Goal: Task Accomplishment & Management: Use online tool/utility

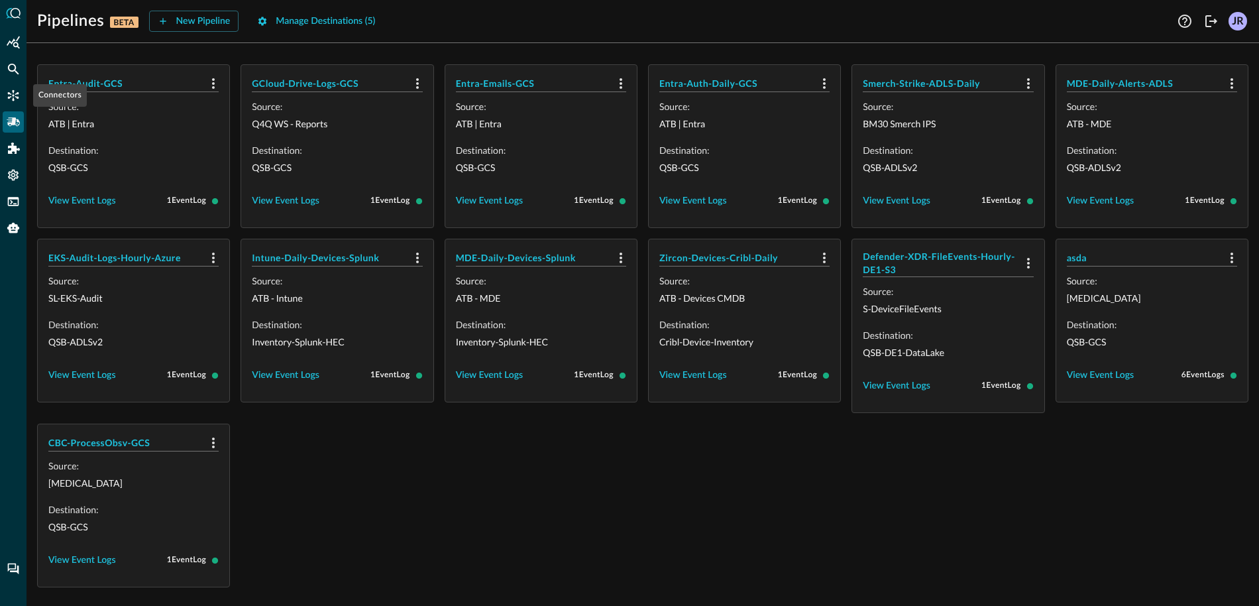
click at [7, 81] on div at bounding box center [13, 303] width 27 height 606
click at [10, 76] on div "Federated Search" at bounding box center [13, 68] width 21 height 21
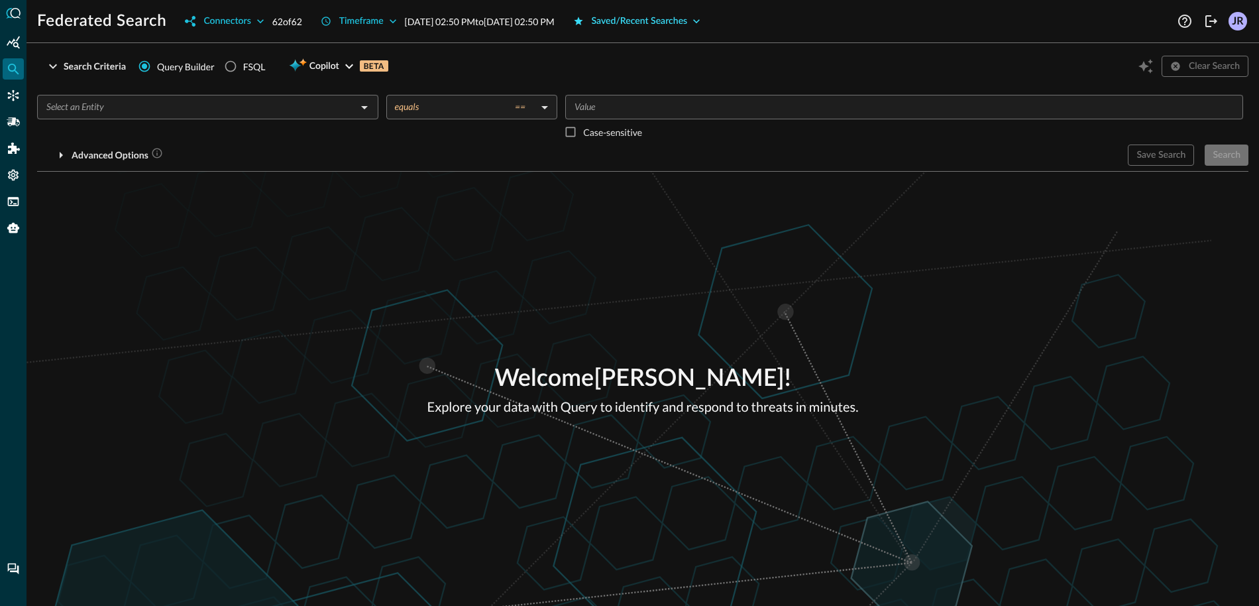
click at [688, 25] on div "Saved/Recent Searches" at bounding box center [640, 21] width 96 height 17
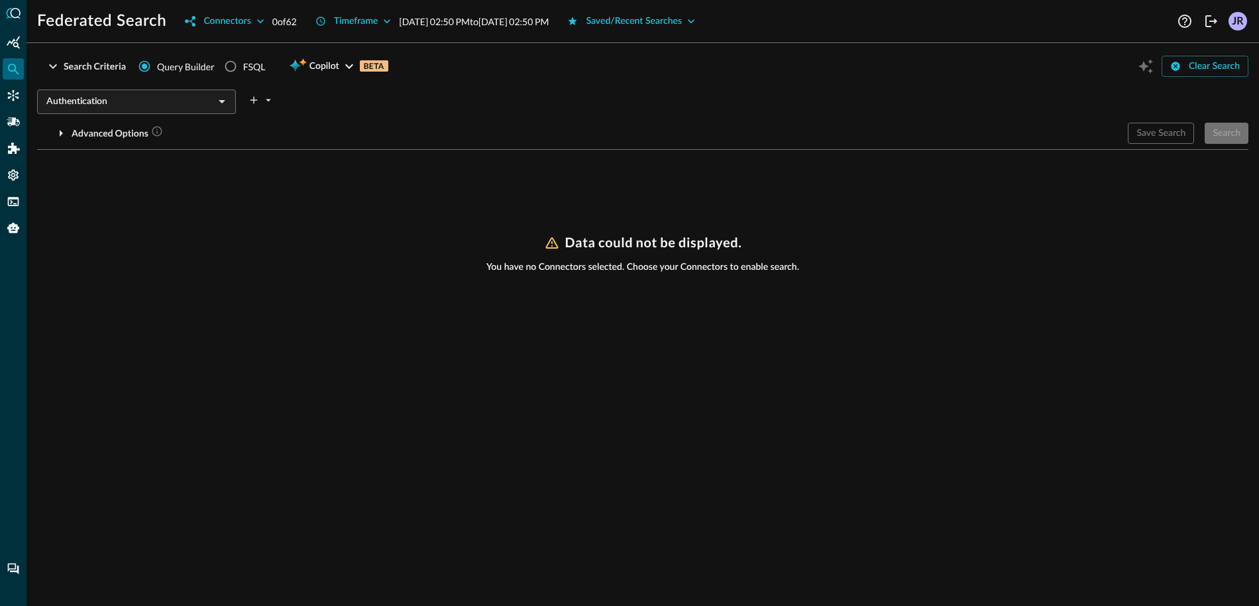
click at [274, 164] on div "Search Criteria Query Builder FSQL Copilot BETA Clear Search Authentication ​ A…" at bounding box center [642, 330] width 1211 height 552
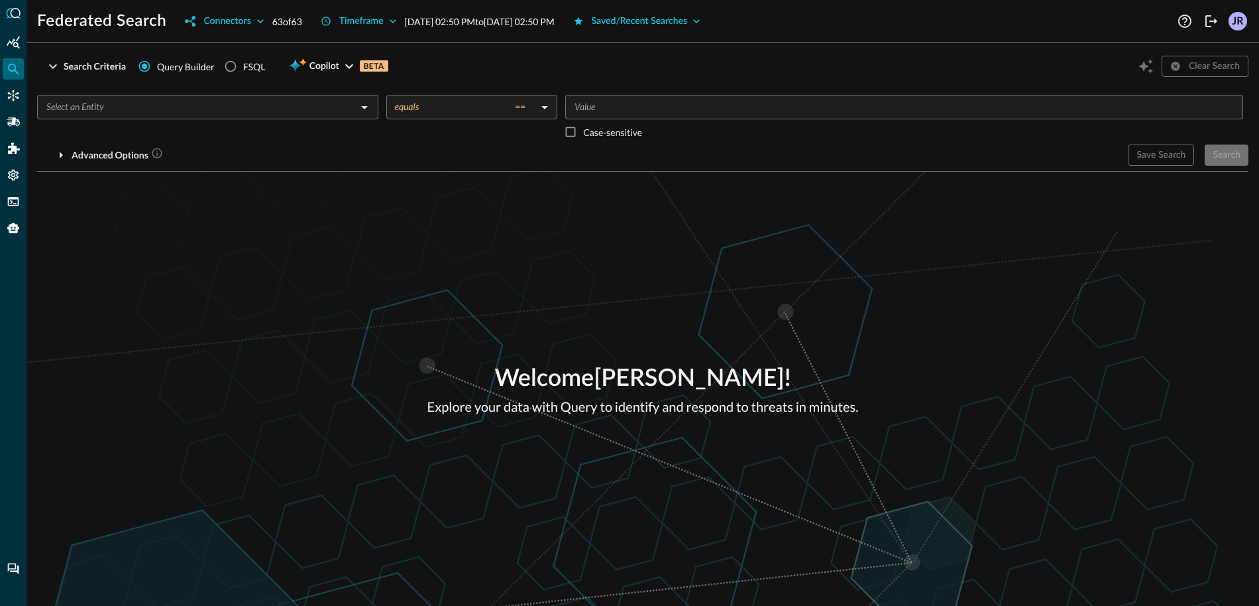
click at [262, 111] on input "text" at bounding box center [196, 107] width 311 height 17
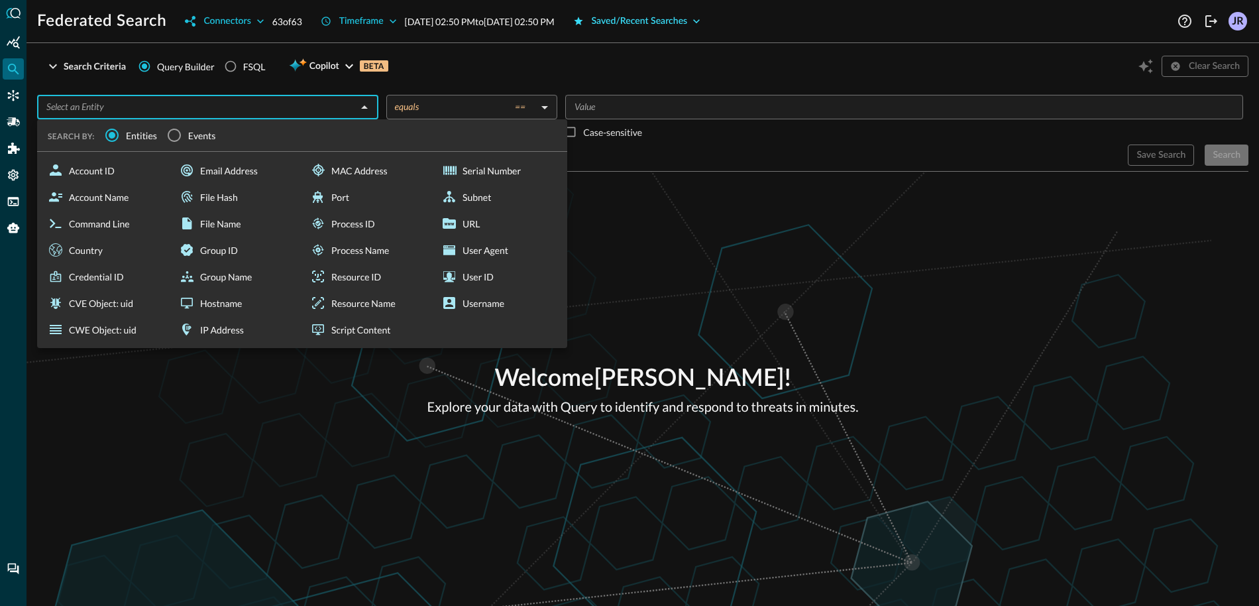
click at [675, 18] on div "Saved/Recent Searches" at bounding box center [640, 21] width 96 height 17
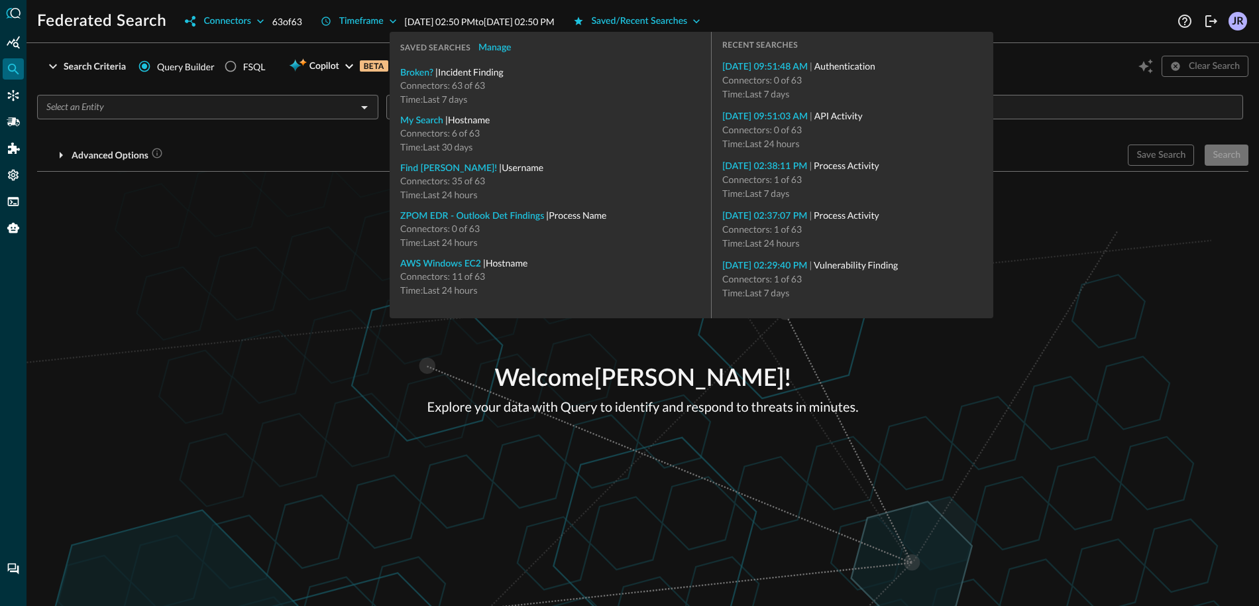
click at [791, 73] on div "[DATE] 09:51:48 AM | Authentication Connectors: 0 of 63 Time: Last 7 days" at bounding box center [852, 84] width 260 height 50
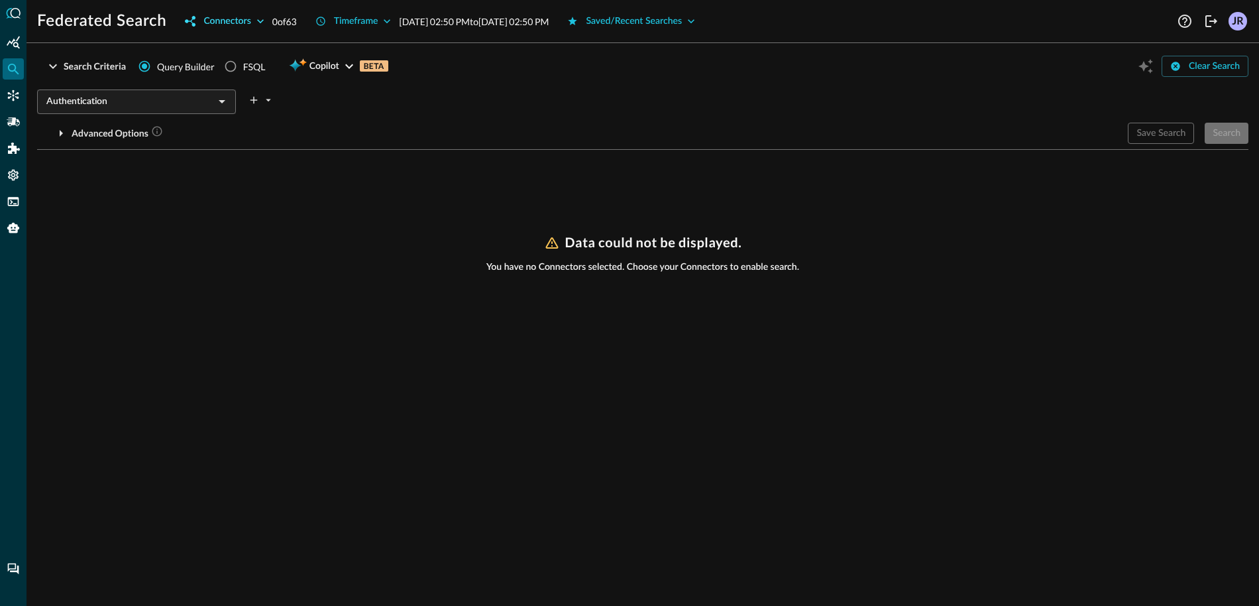
click at [231, 30] on button "Connectors" at bounding box center [224, 21] width 95 height 21
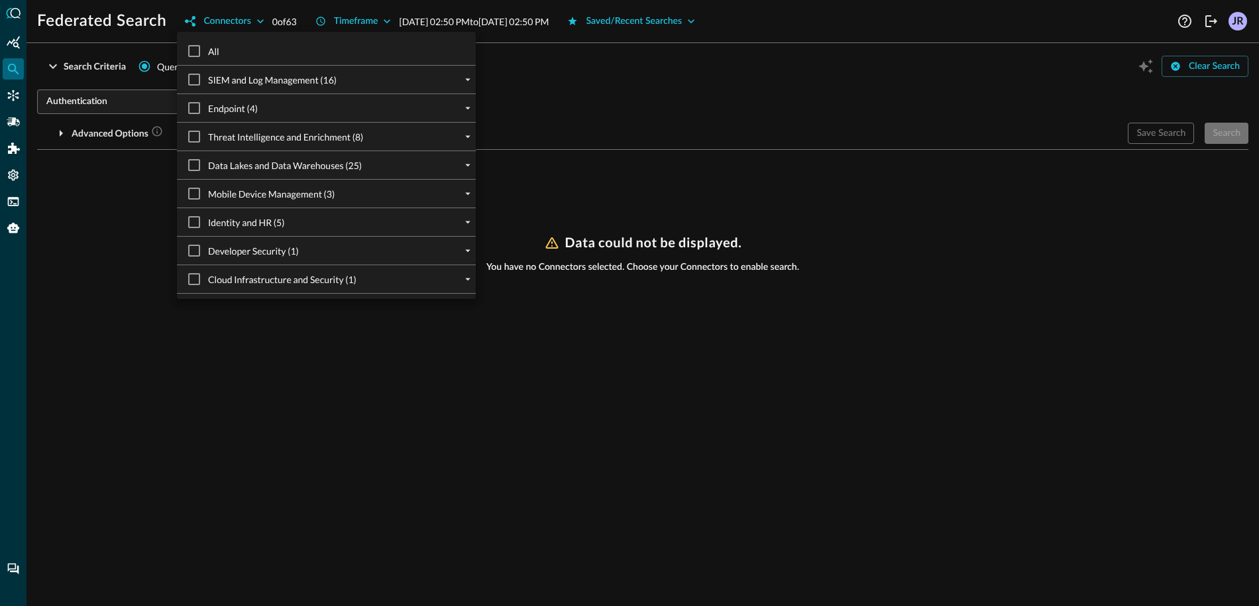
click at [460, 223] on div at bounding box center [468, 222] width 16 height 16
click at [468, 227] on icon "expand" at bounding box center [468, 222] width 12 height 12
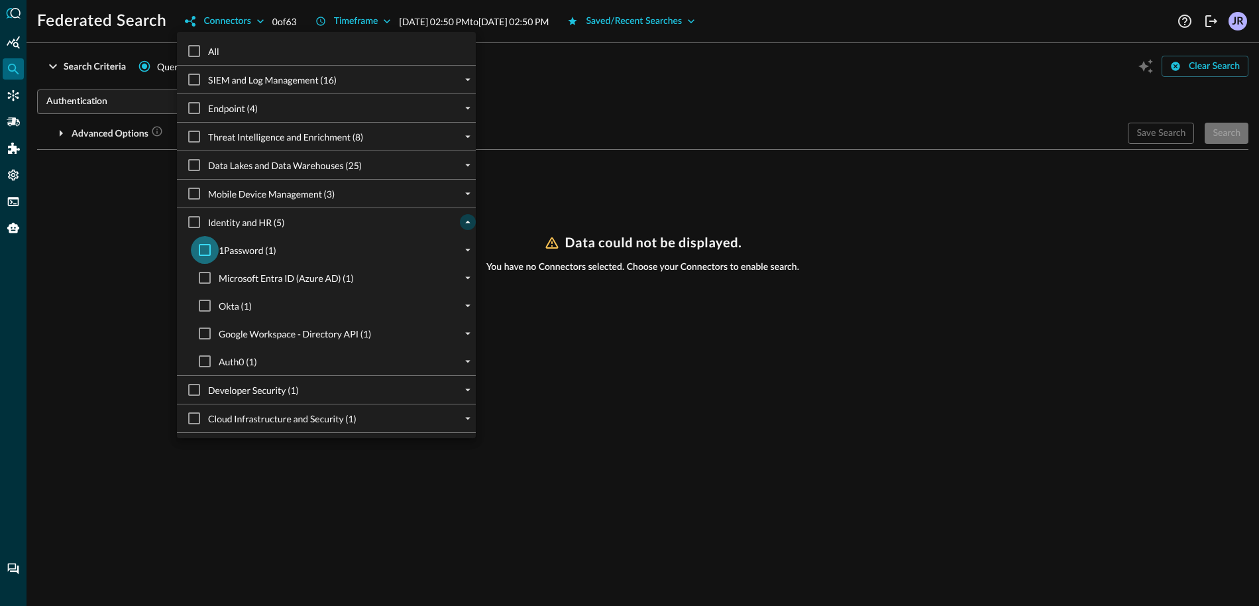
click at [193, 251] on input "1Password (1)" at bounding box center [205, 250] width 28 height 28
checkbox input "true"
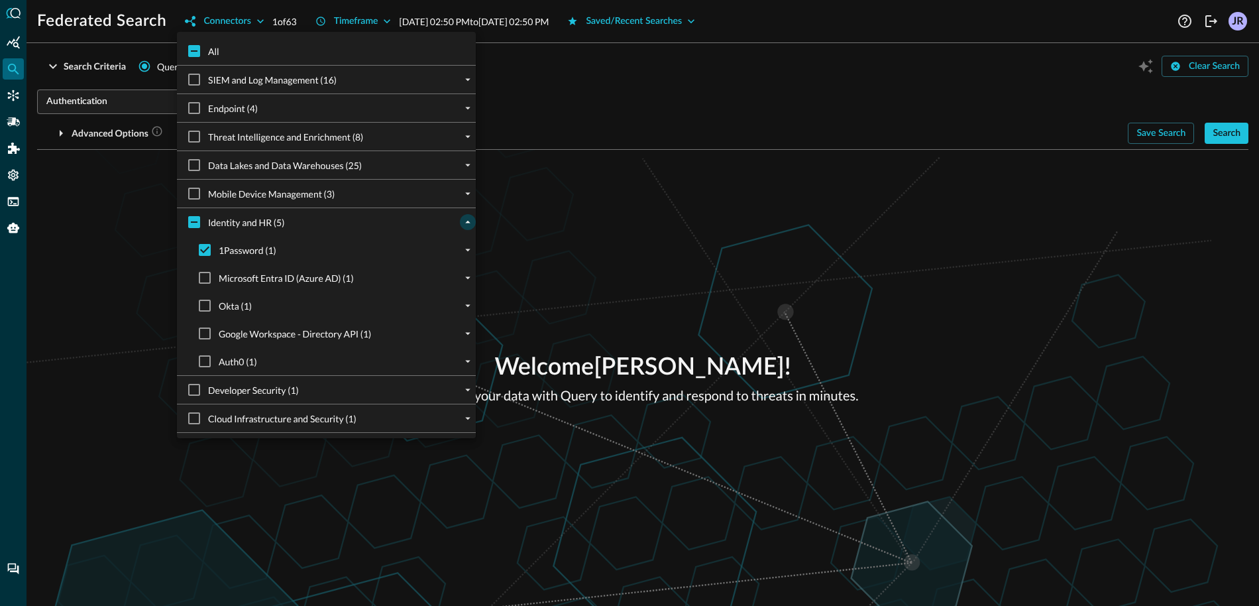
click at [1018, 204] on div at bounding box center [629, 303] width 1259 height 606
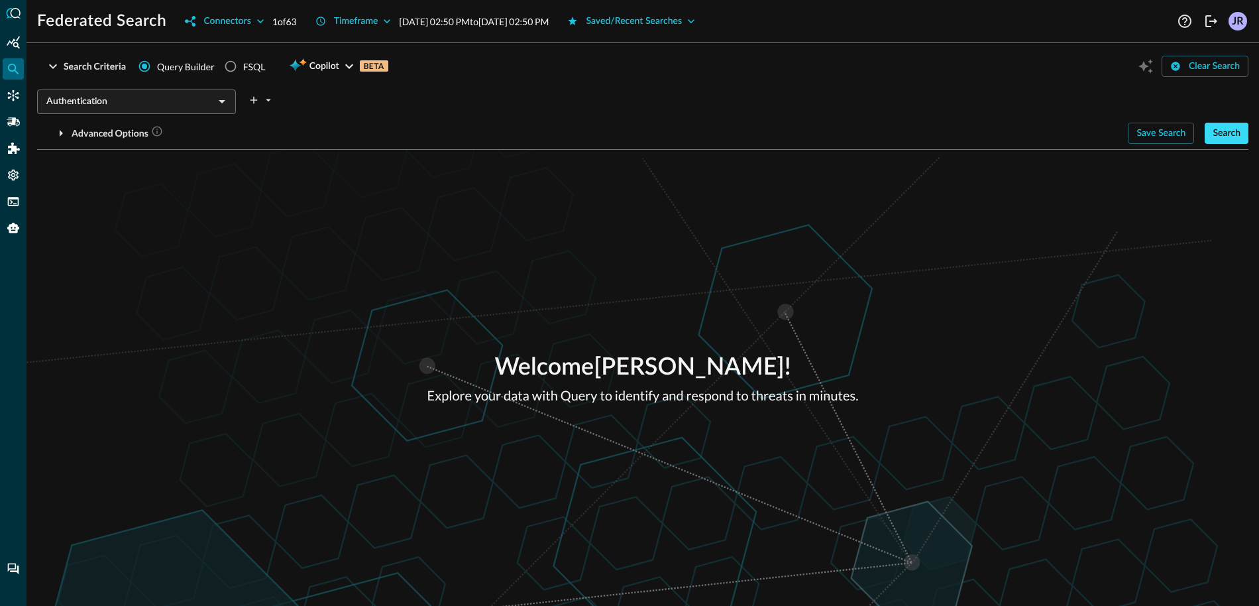
click at [1212, 136] on div "Search" at bounding box center [1226, 133] width 28 height 17
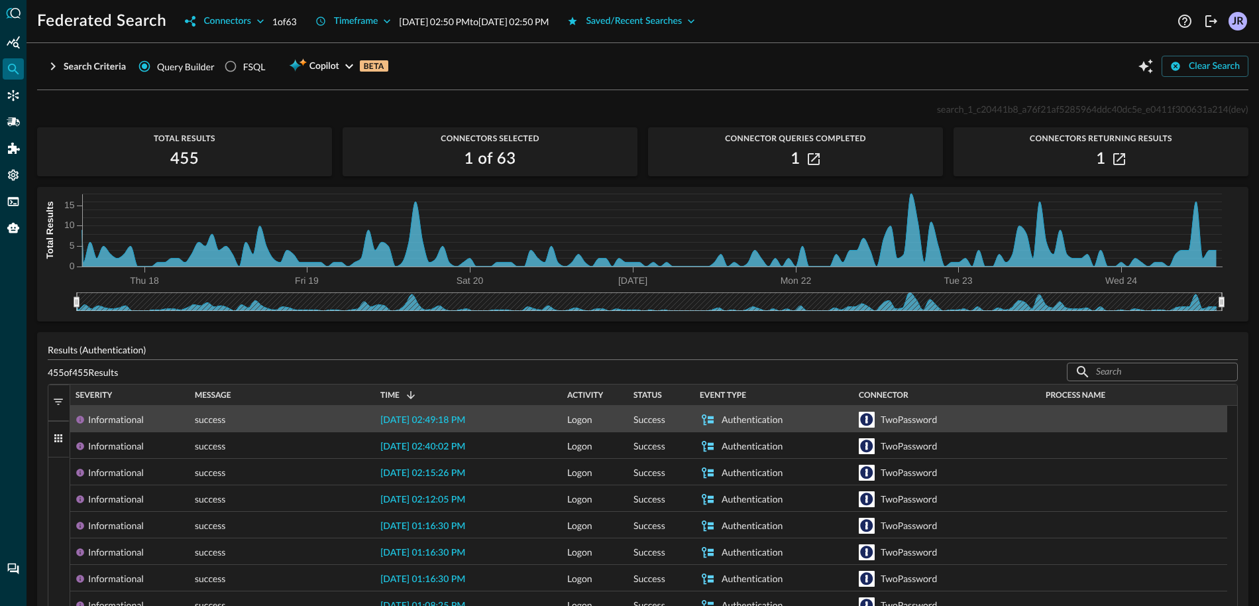
click at [443, 422] on span "[DATE] 02:49:18 PM" at bounding box center [422, 419] width 85 height 9
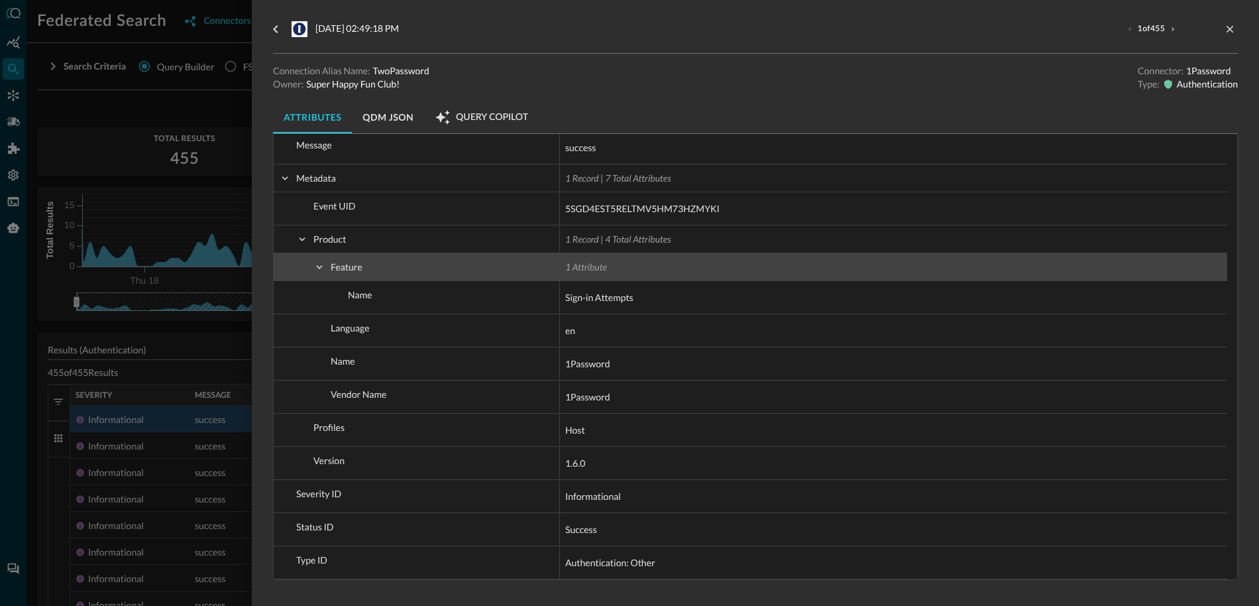
scroll to position [970, 0]
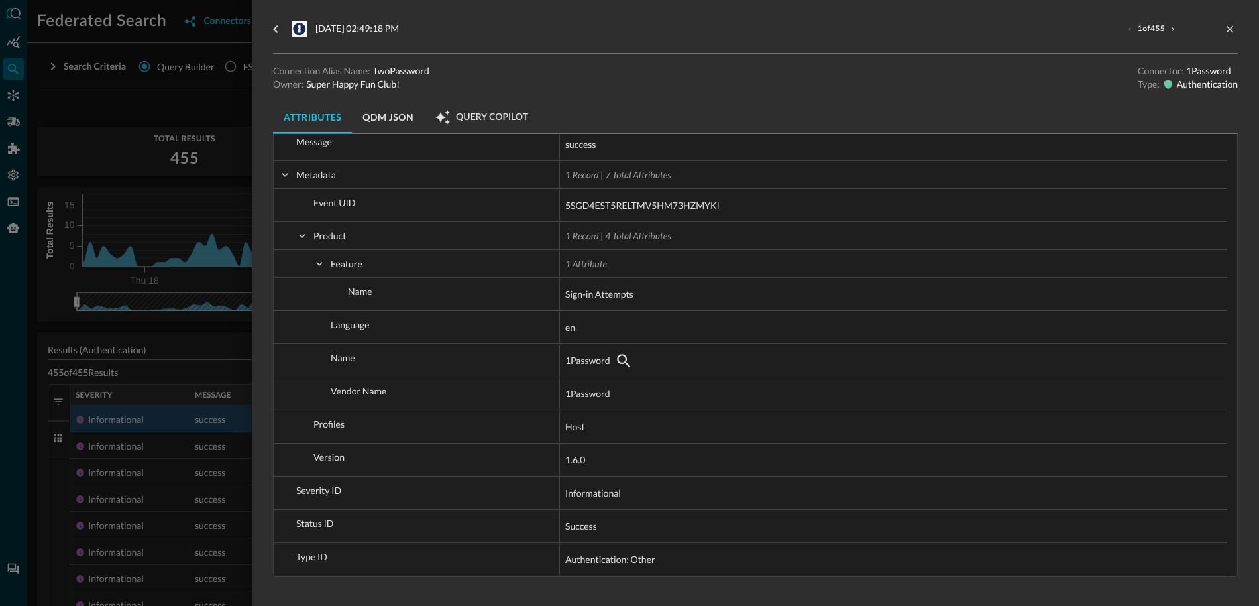
click at [168, 363] on div at bounding box center [629, 303] width 1259 height 606
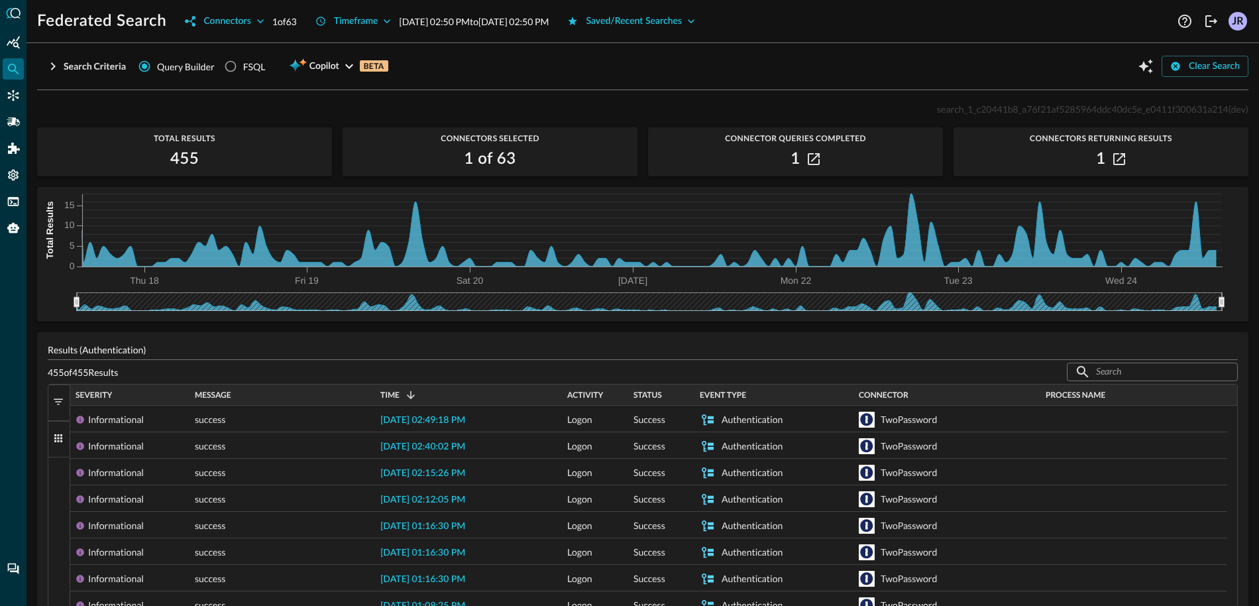
click at [75, 78] on div "Search Criteria Query Builder FSQL Copilot BETA" at bounding box center [216, 66] width 359 height 25
click at [90, 71] on div "Search Criteria" at bounding box center [95, 66] width 62 height 17
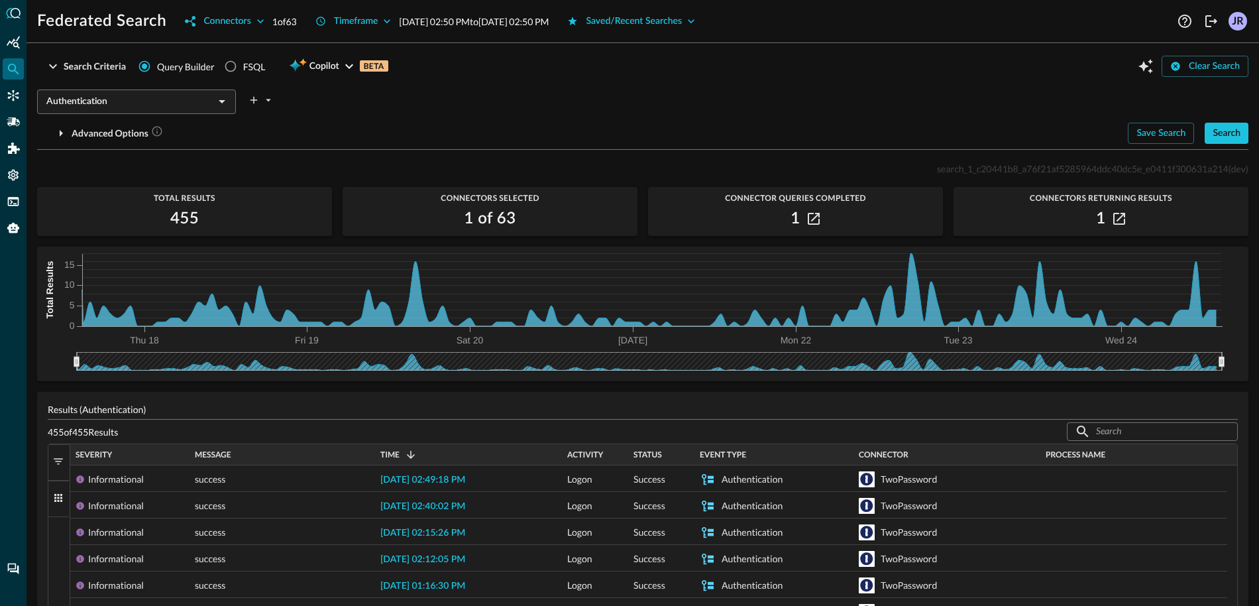
click at [168, 101] on input "Authentication" at bounding box center [125, 101] width 169 height 17
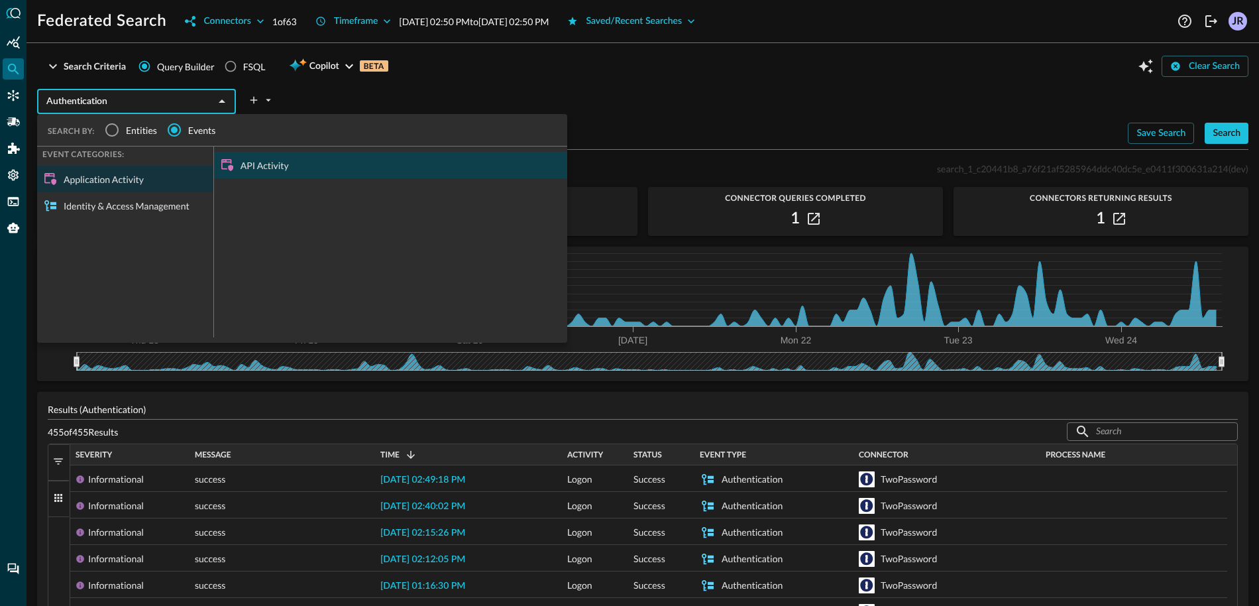
click at [286, 174] on div "API Activity" at bounding box center [390, 165] width 353 height 27
type input "API Activity"
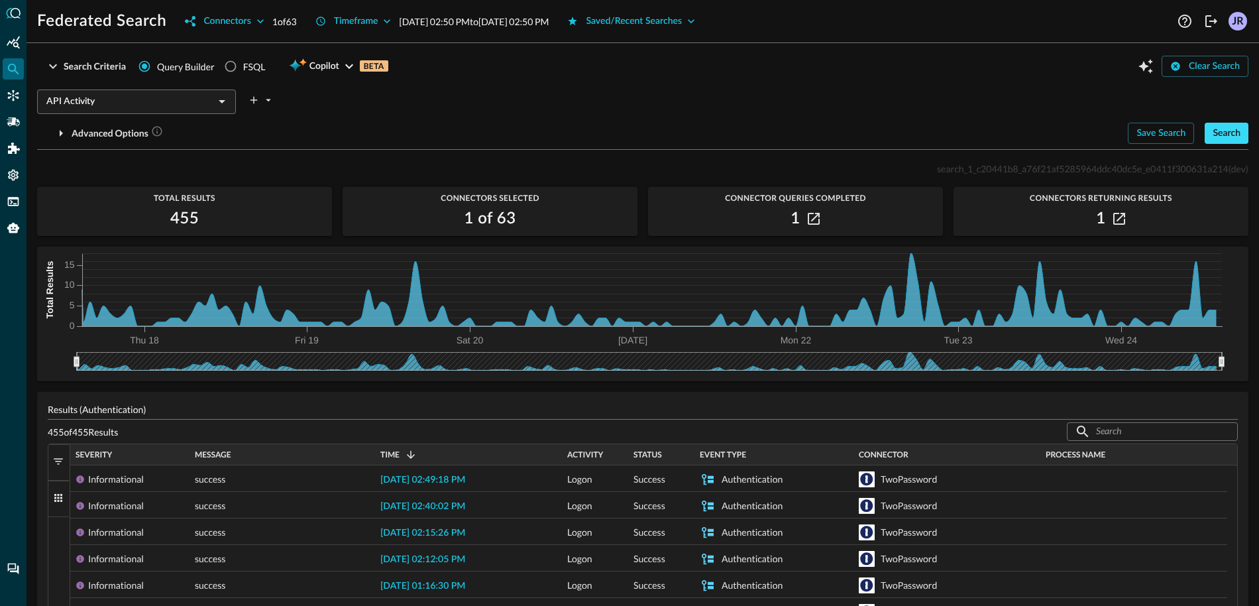
click at [1221, 136] on div "Search" at bounding box center [1226, 133] width 28 height 17
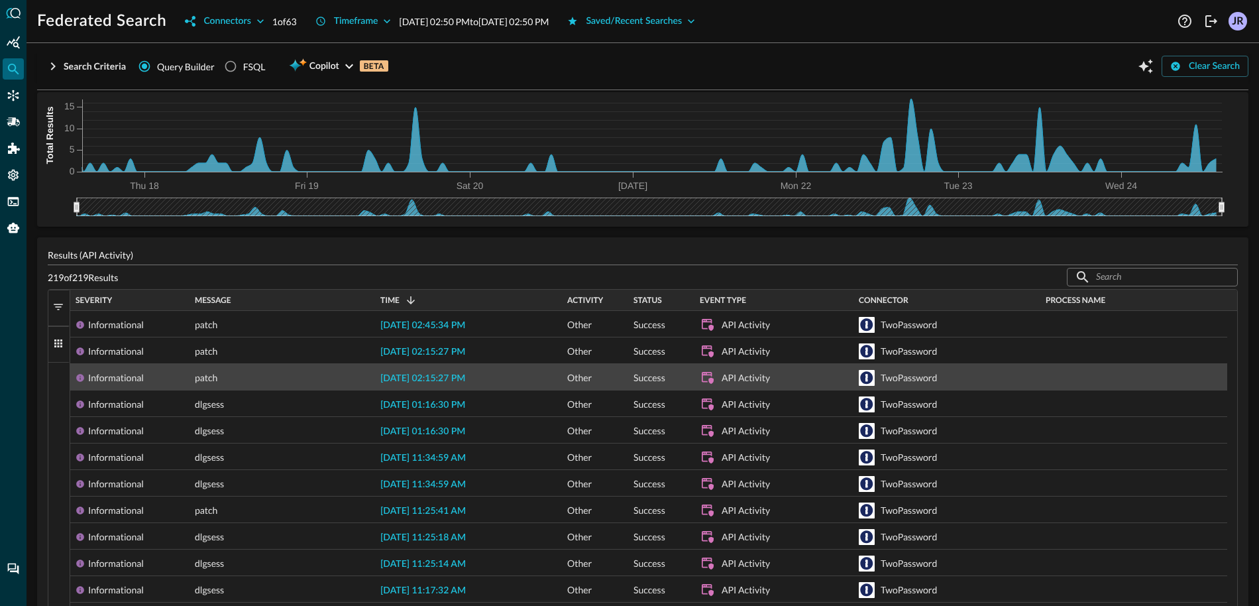
scroll to position [38, 0]
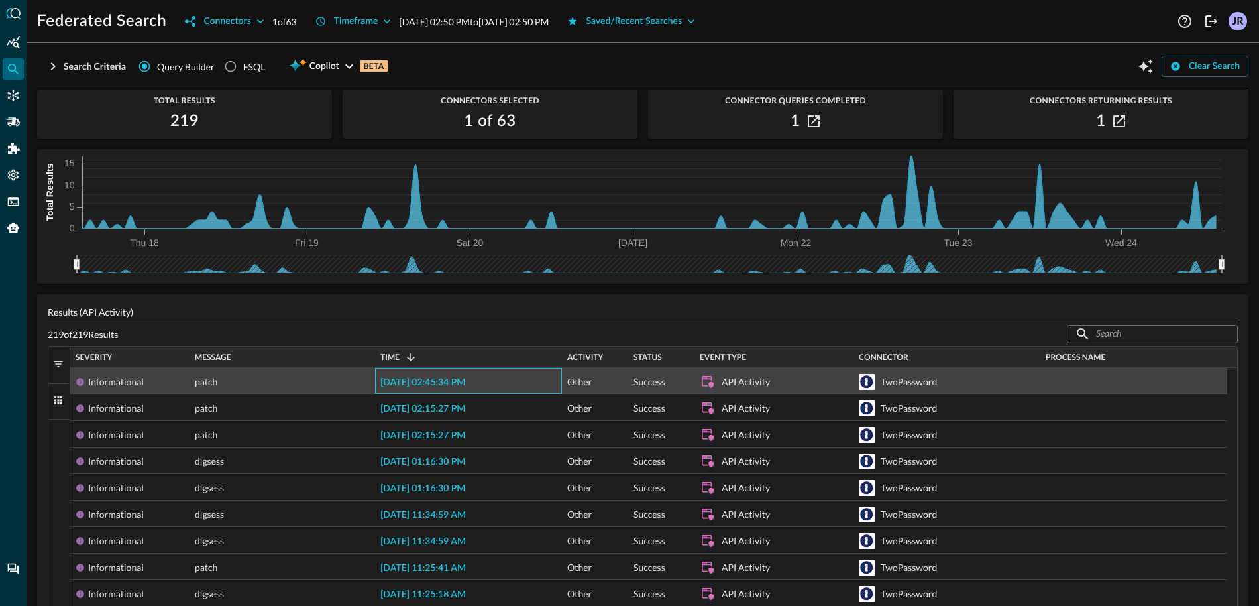
click at [427, 382] on span "[DATE] 02:45:34 PM" at bounding box center [422, 382] width 85 height 9
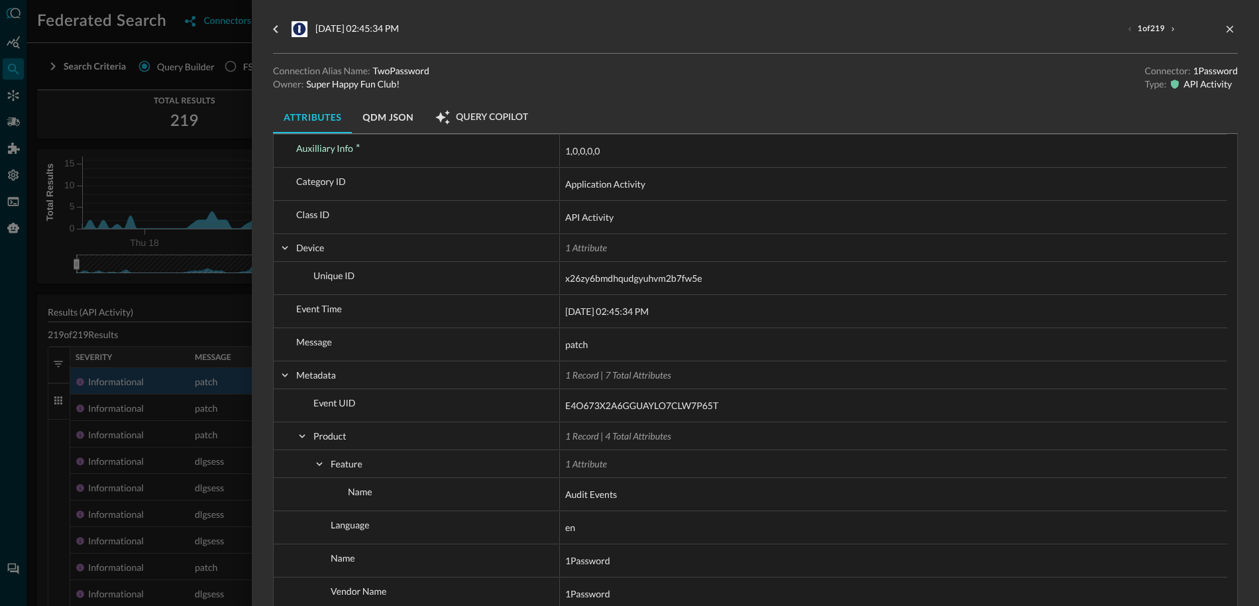
scroll to position [537, 0]
click at [151, 323] on div at bounding box center [629, 303] width 1259 height 606
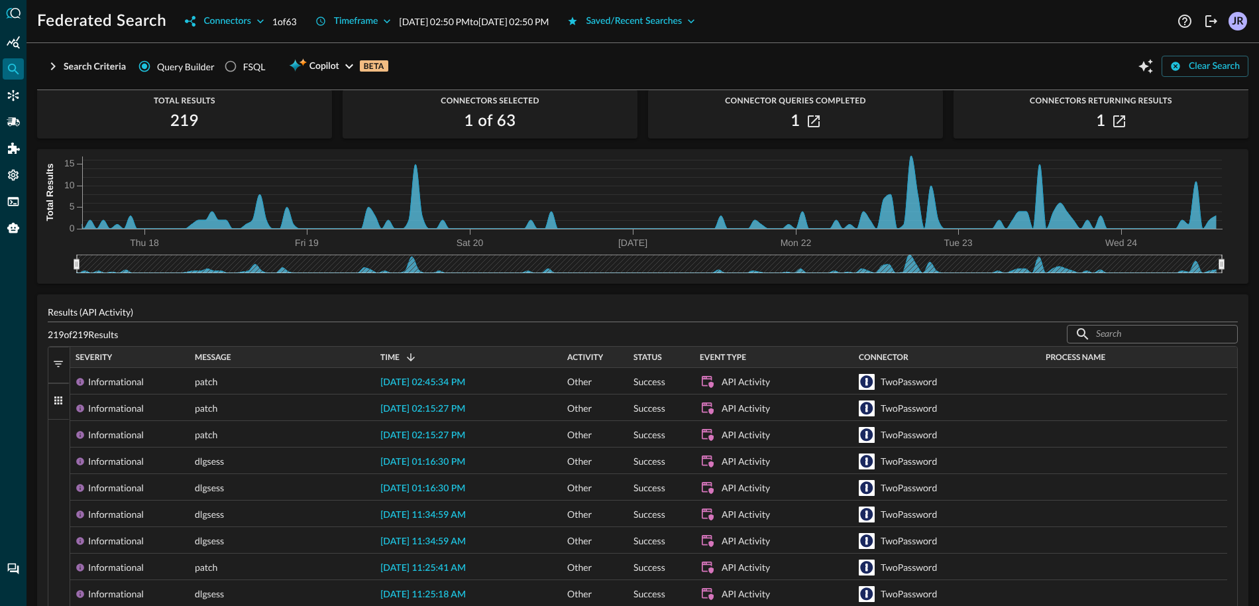
click at [64, 365] on button "Filters" at bounding box center [58, 365] width 21 height 36
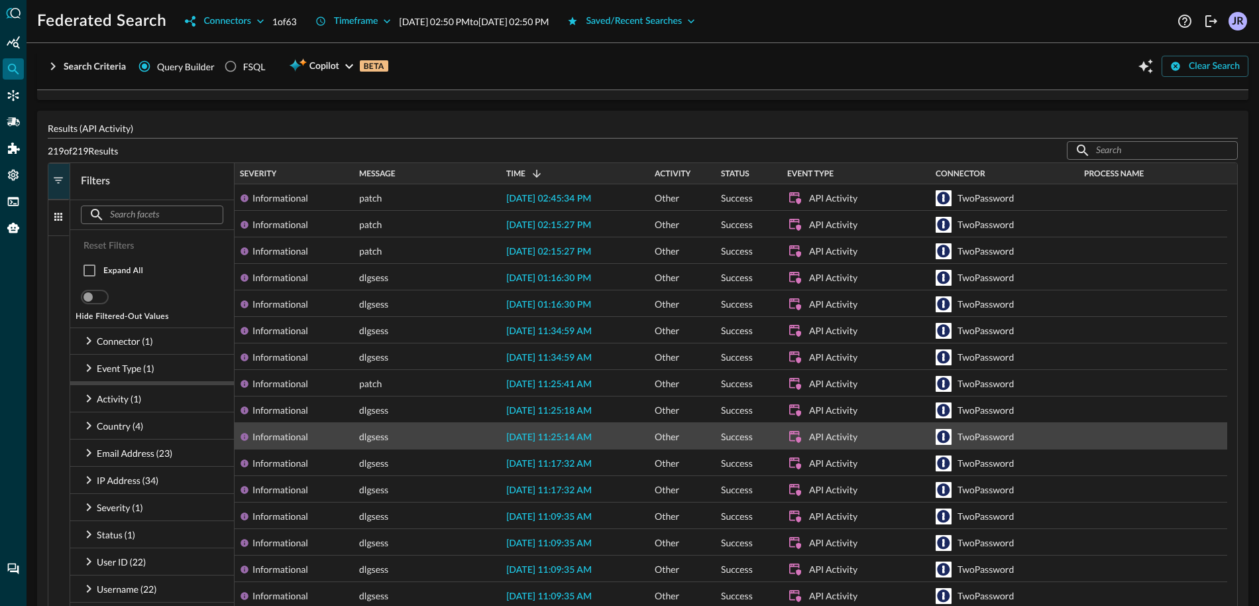
scroll to position [235, 0]
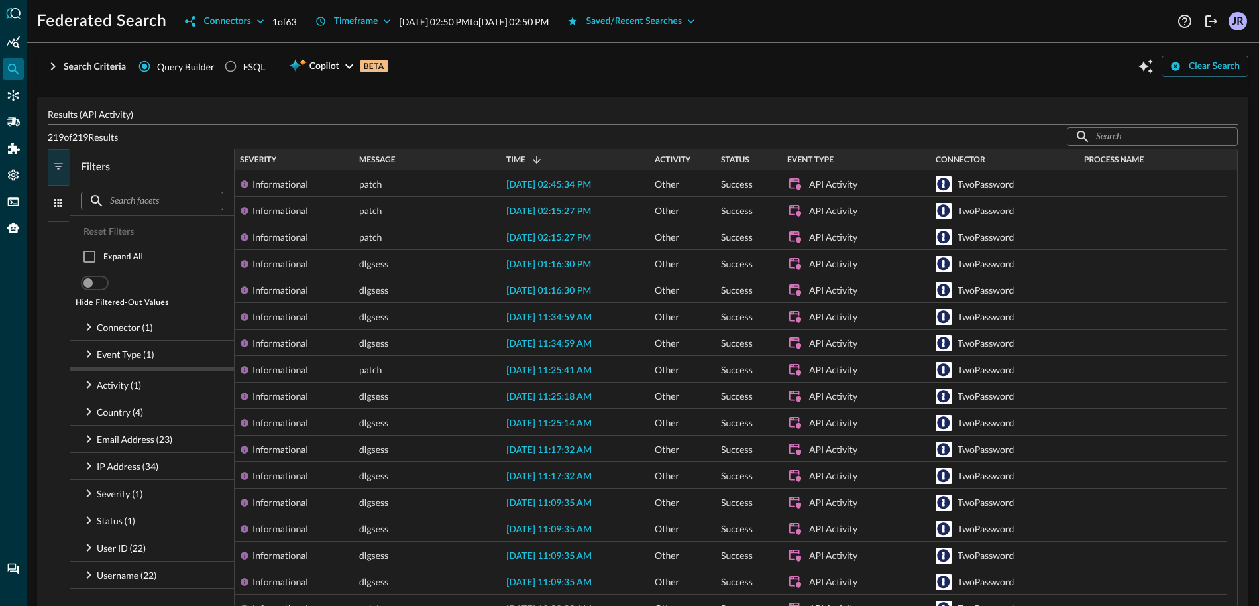
click at [58, 212] on button "Columns" at bounding box center [58, 204] width 21 height 36
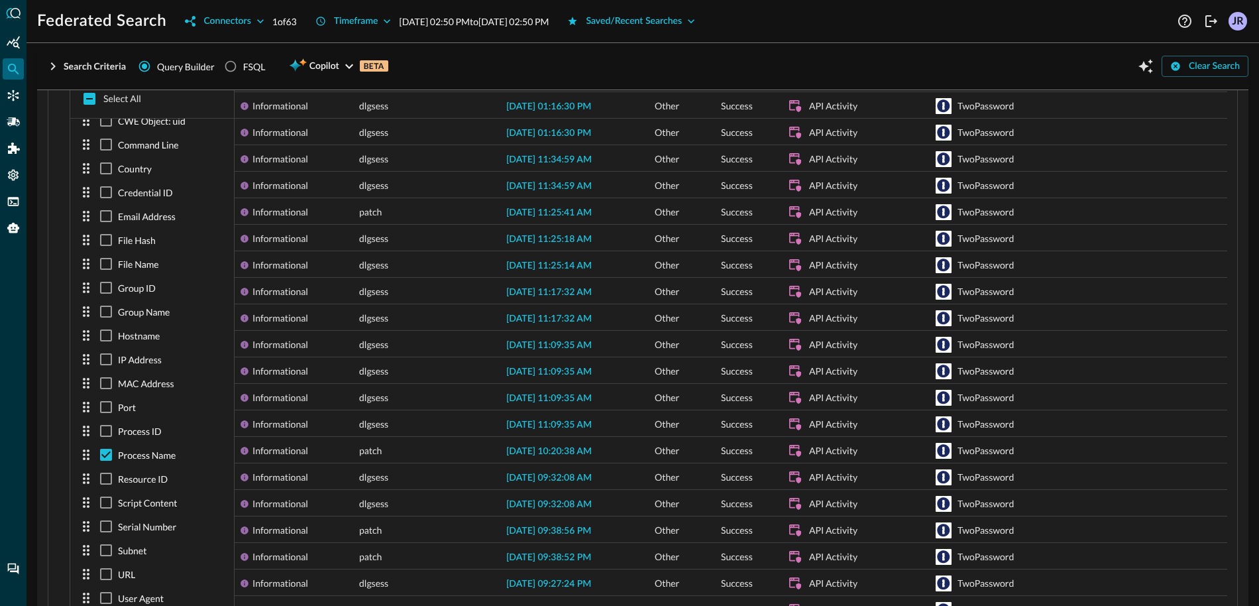
scroll to position [494, 0]
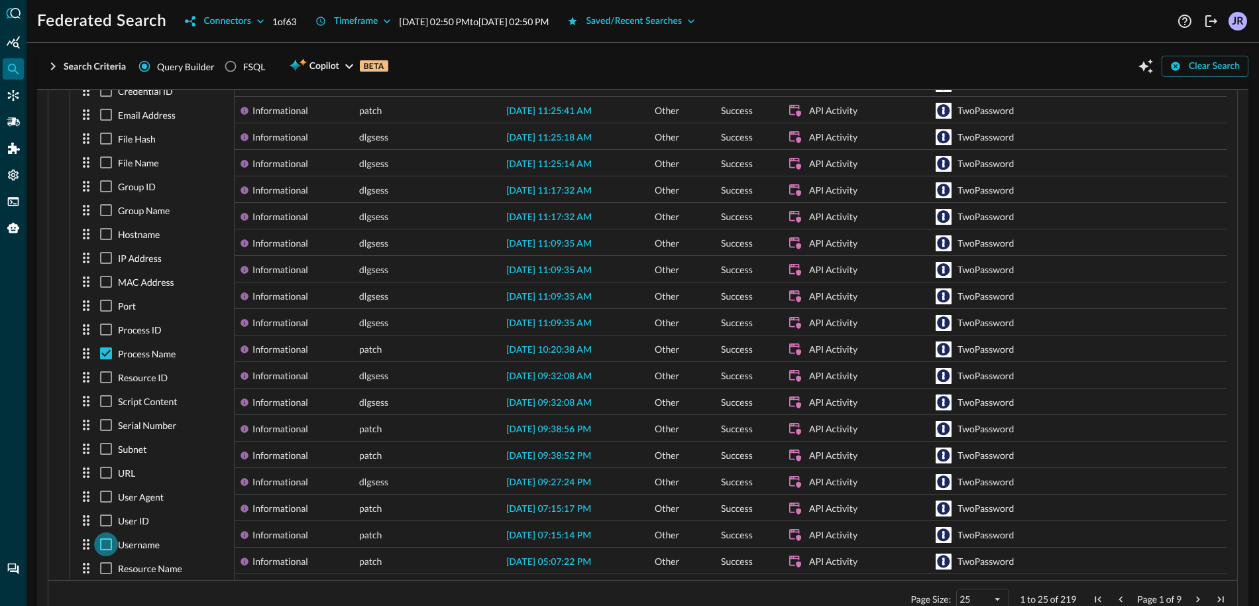
click at [102, 546] on input "checkbox" at bounding box center [106, 544] width 24 height 24
checkbox input "true"
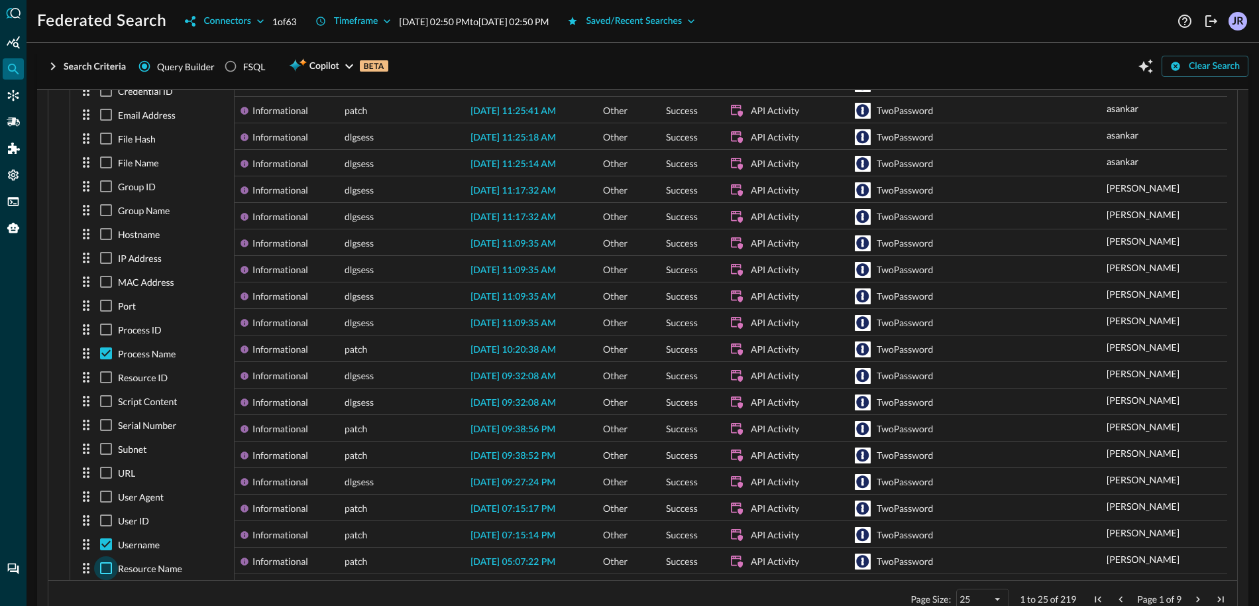
click at [108, 567] on input "checkbox" at bounding box center [106, 568] width 24 height 24
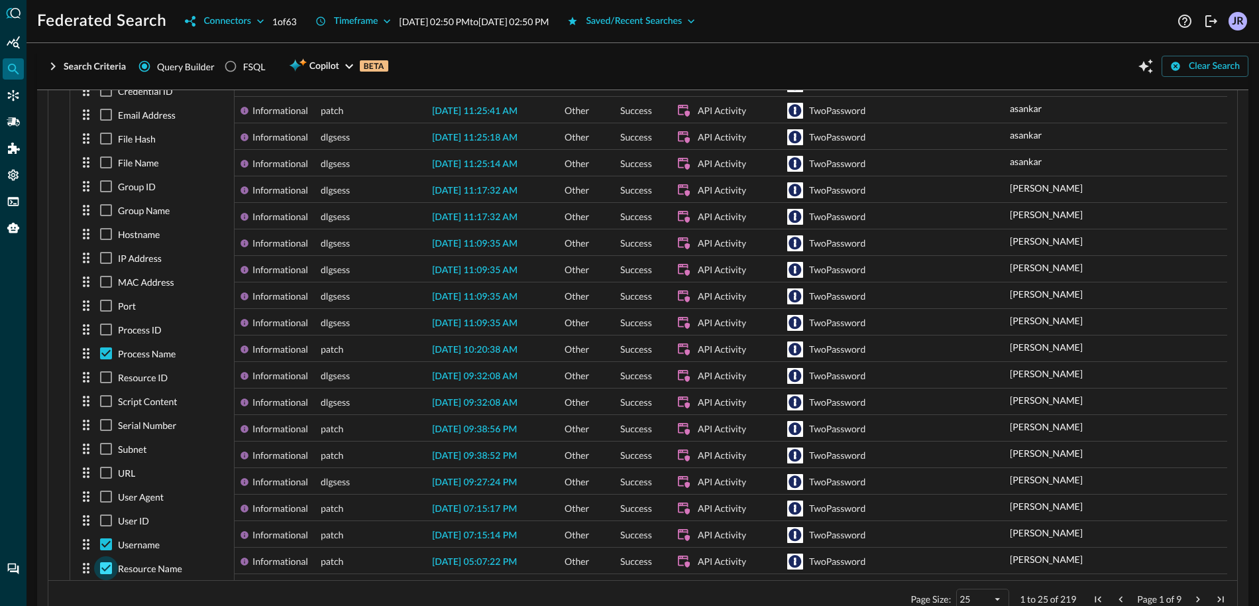
click at [108, 567] on input "checkbox" at bounding box center [106, 568] width 24 height 24
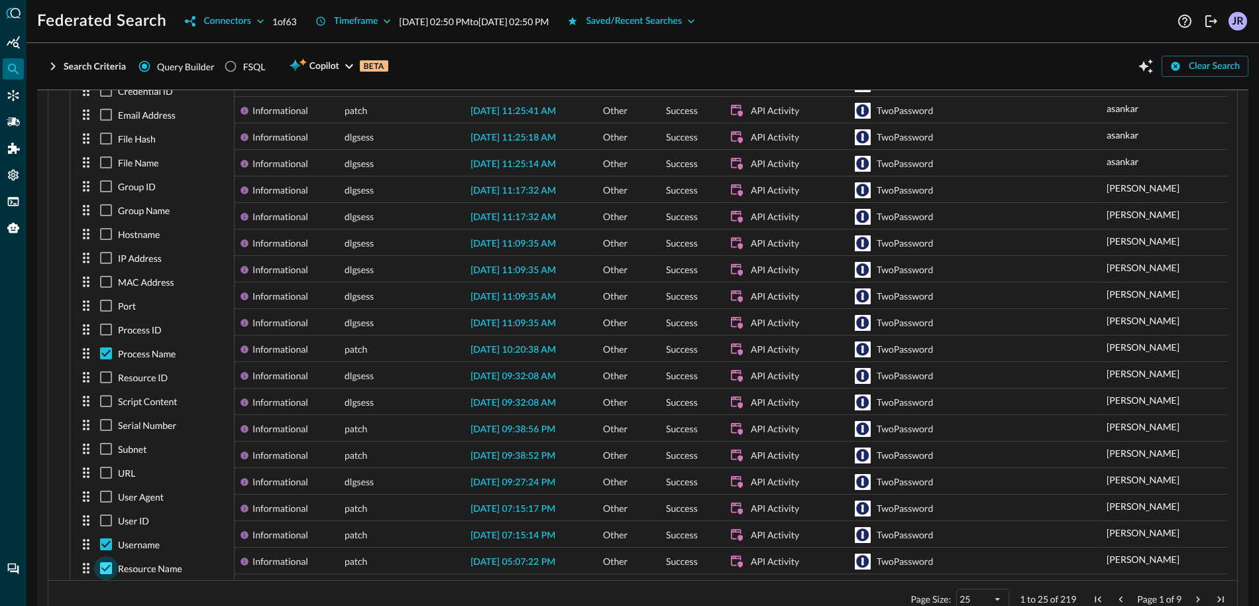
checkbox input "false"
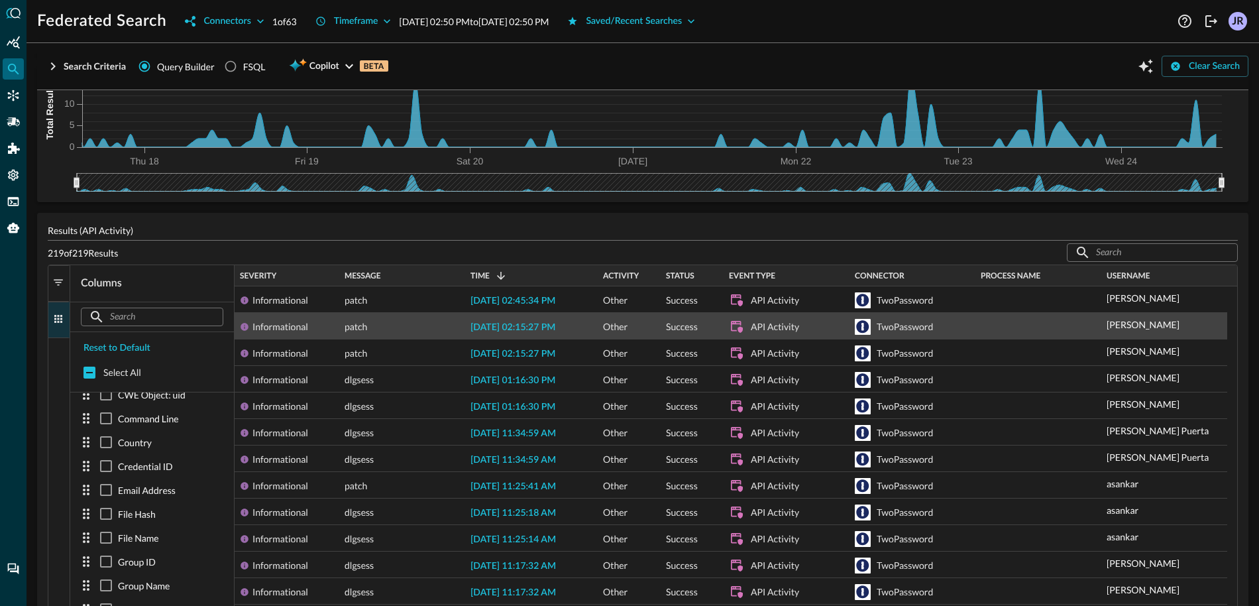
scroll to position [216, 0]
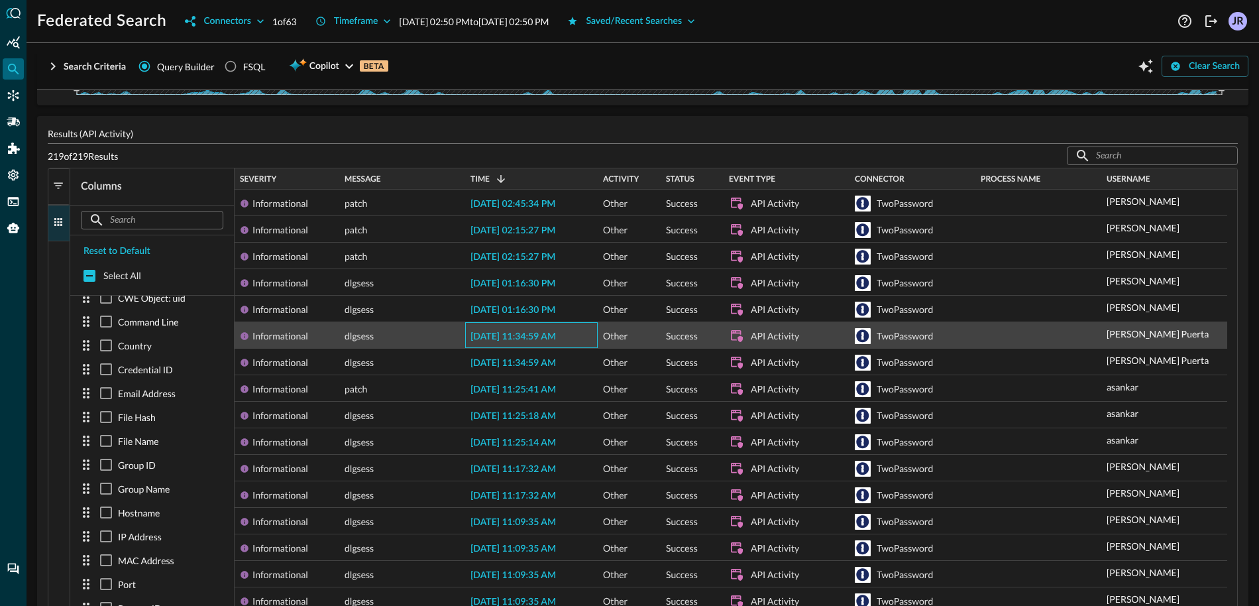
click at [526, 337] on span "[DATE] 11:34:59 AM" at bounding box center [512, 336] width 85 height 9
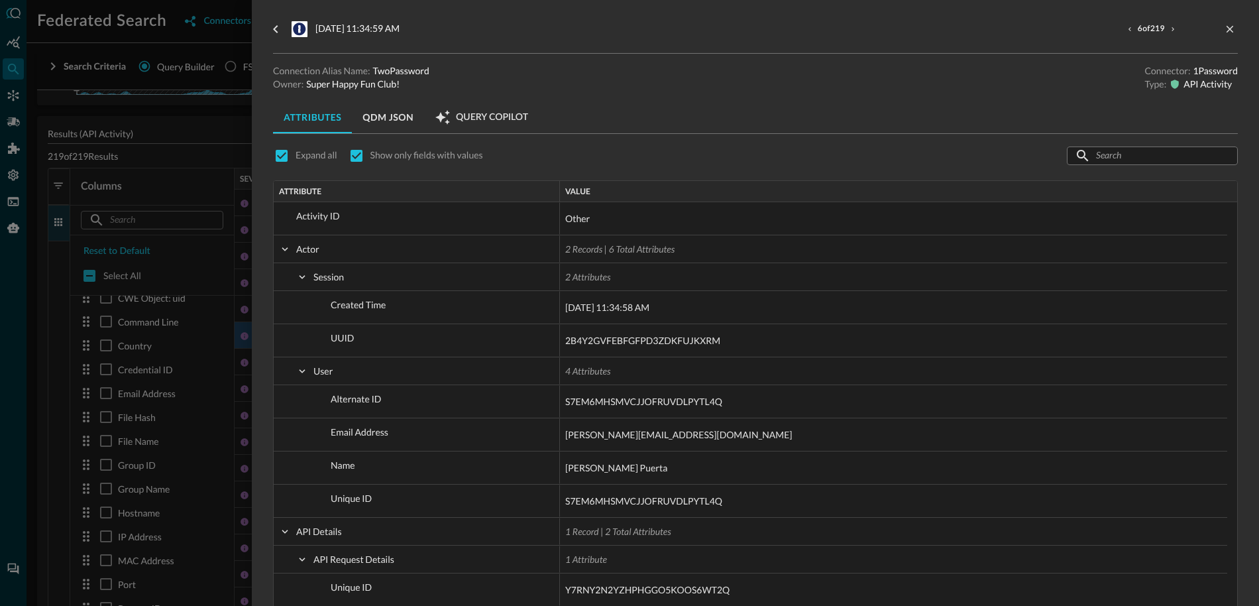
click at [175, 174] on div at bounding box center [629, 303] width 1259 height 606
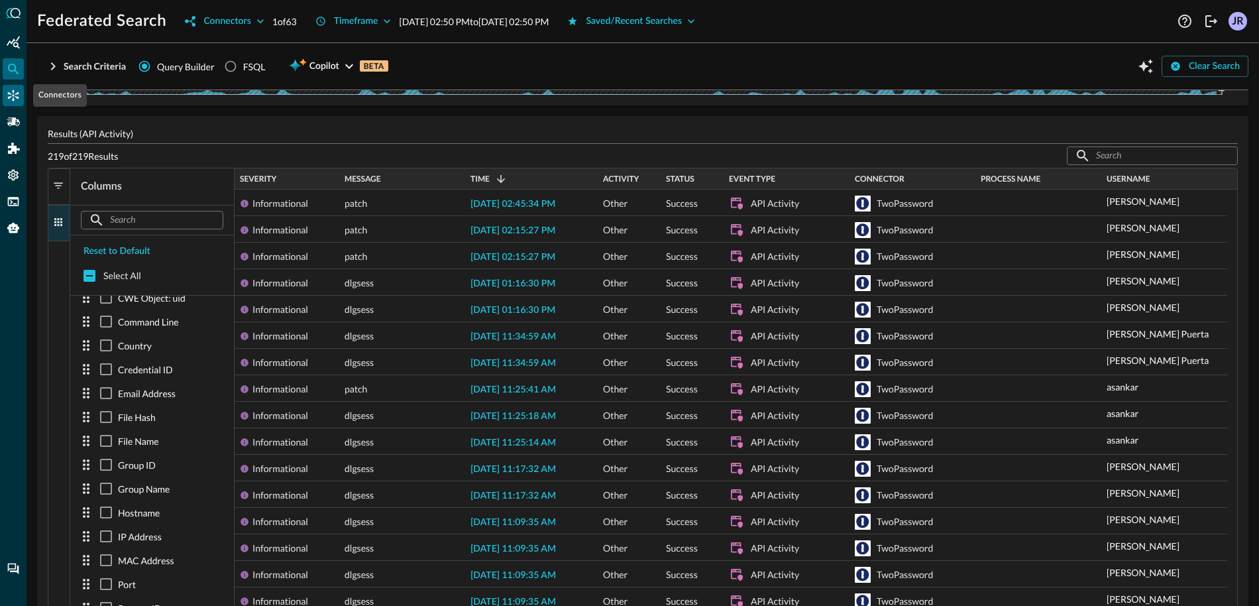
click at [18, 89] on icon "Connectors" at bounding box center [13, 95] width 13 height 13
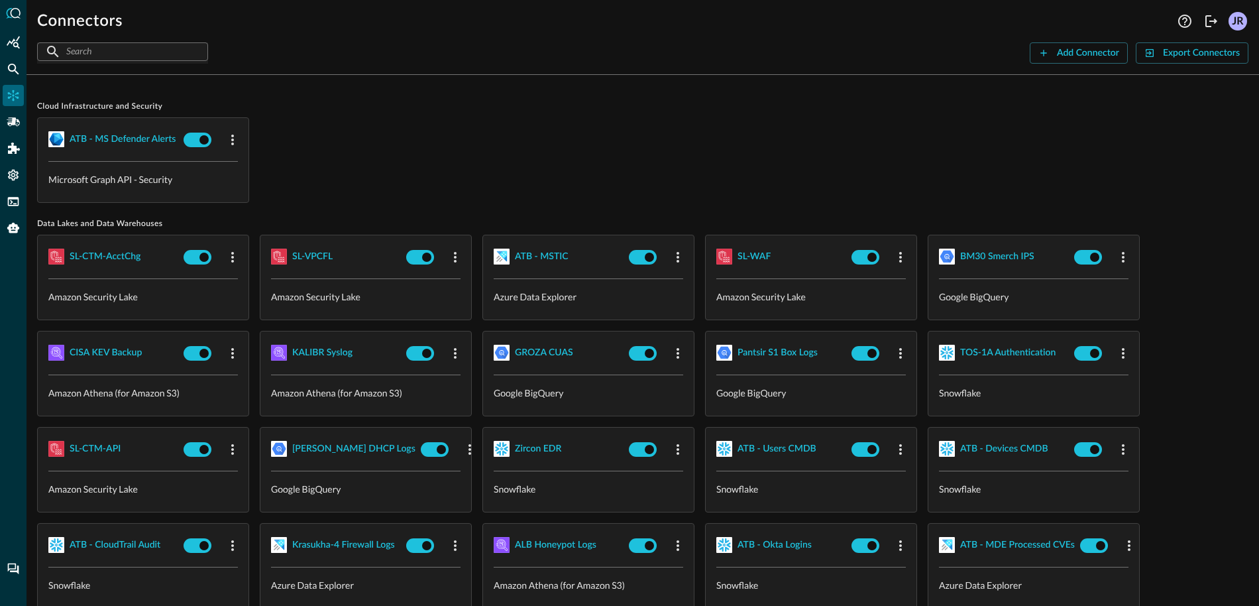
scroll to position [3, 0]
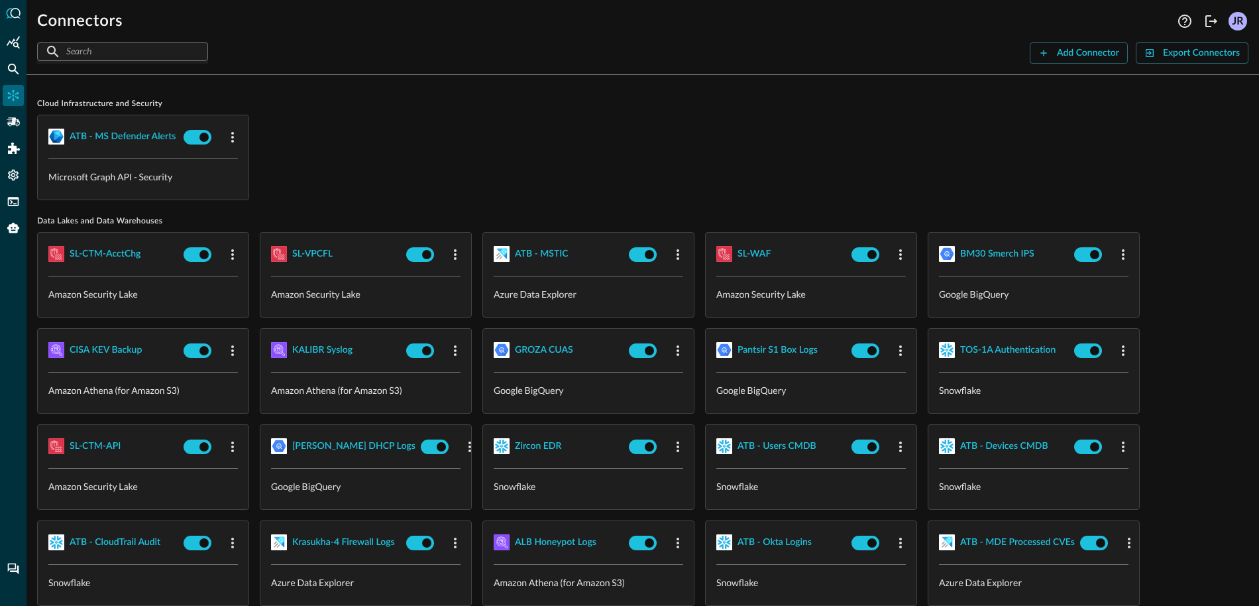
click at [24, 128] on div at bounding box center [13, 303] width 27 height 606
click at [19, 126] on icon "Pipelines" at bounding box center [13, 121] width 13 height 13
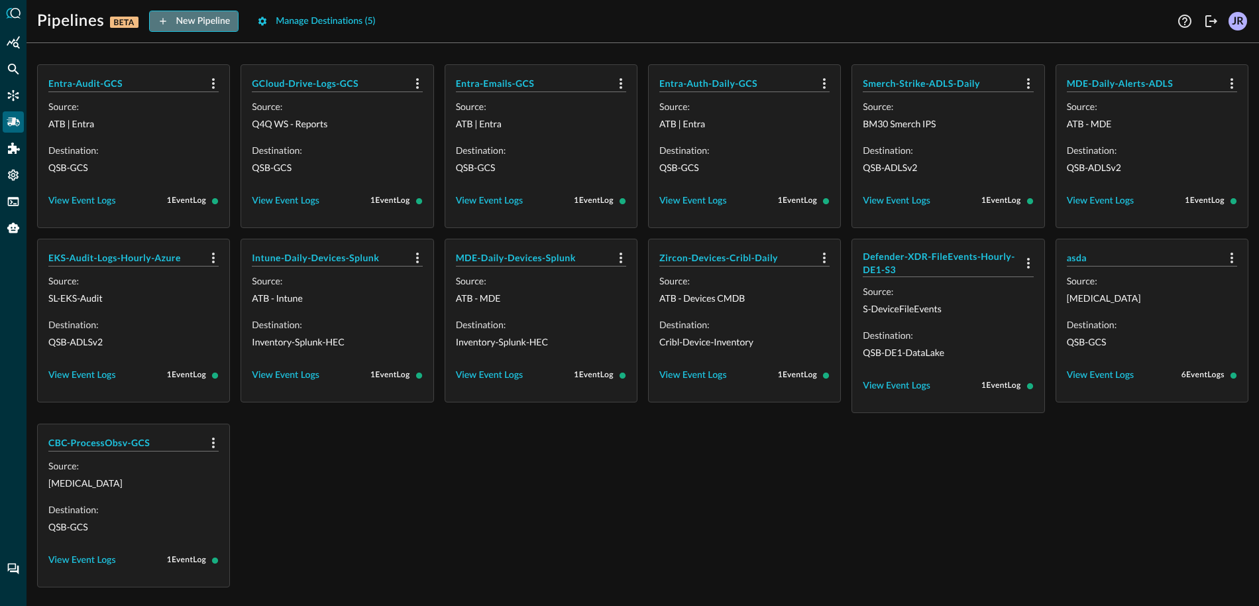
click at [197, 21] on div "New Pipeline" at bounding box center [203, 21] width 54 height 17
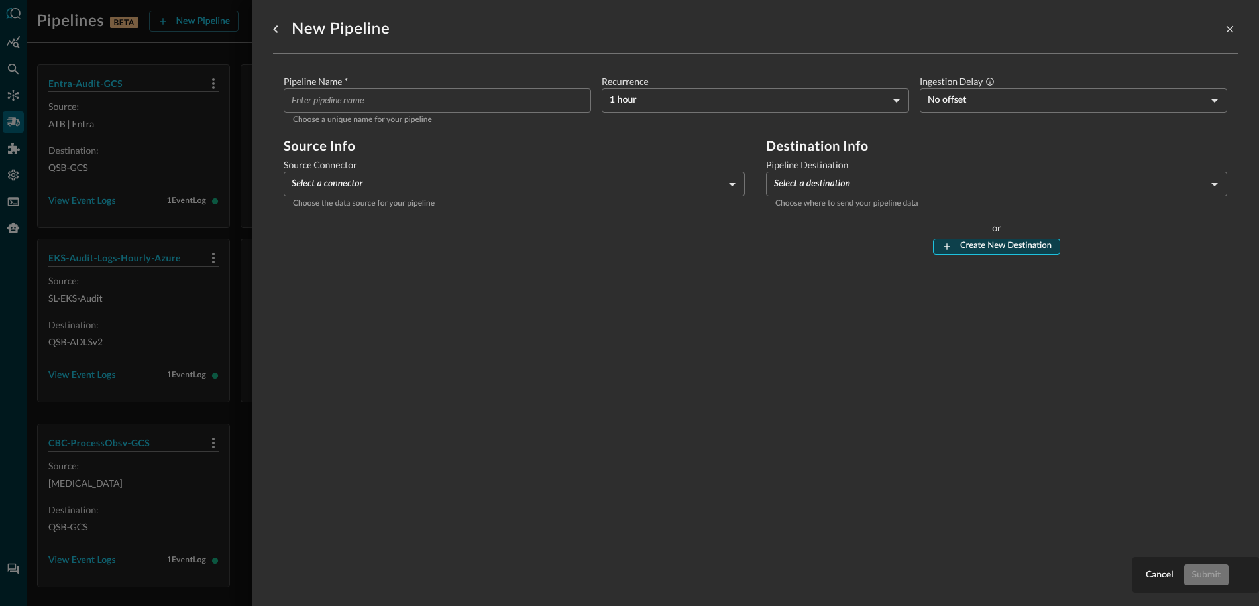
click at [951, 250] on button "Create New Destination" at bounding box center [996, 247] width 127 height 16
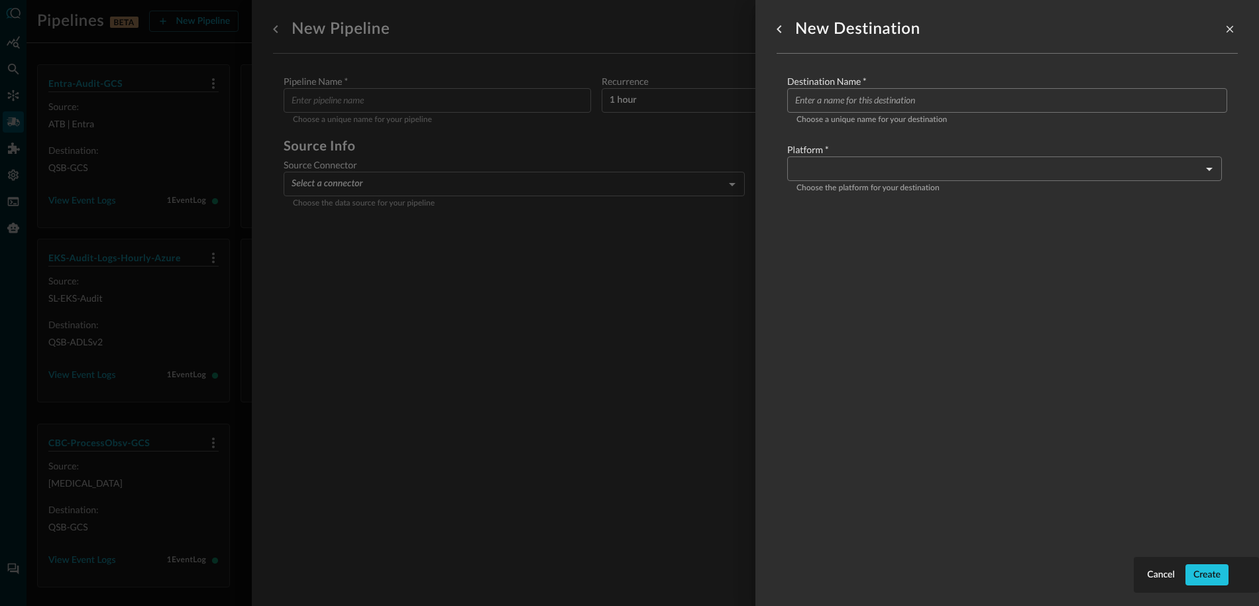
click at [877, 99] on input "Configure pipeline destination" at bounding box center [1011, 100] width 432 height 25
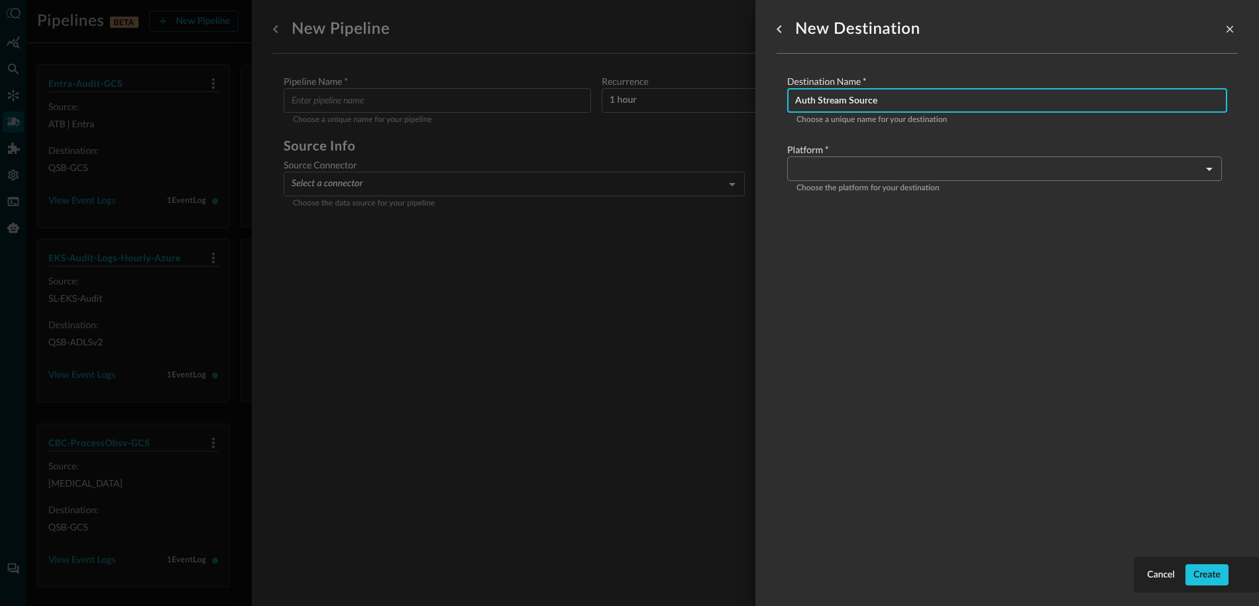
type input "Auth Stream Source"
click at [903, 157] on body "Pipelines BETA New Pipeline Manage Destinations ( 5 ) Help Logout JR Entra-Audi…" at bounding box center [629, 303] width 1259 height 606
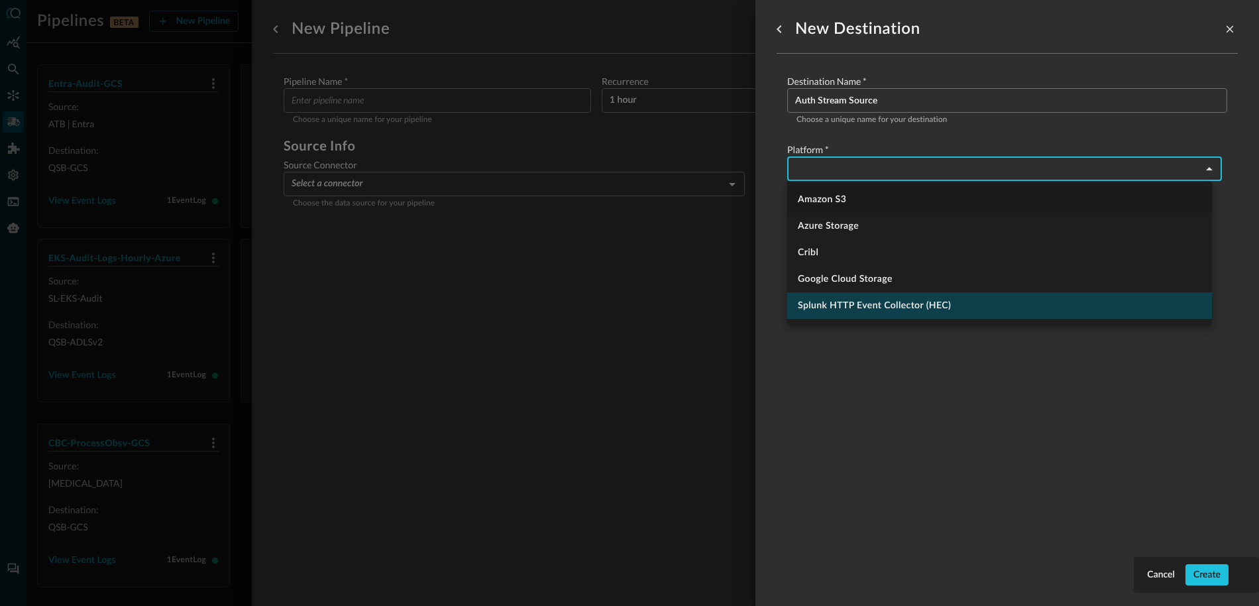
click at [883, 303] on li "Splunk HTTP Event Collector (HEC)" at bounding box center [999, 305] width 425 height 27
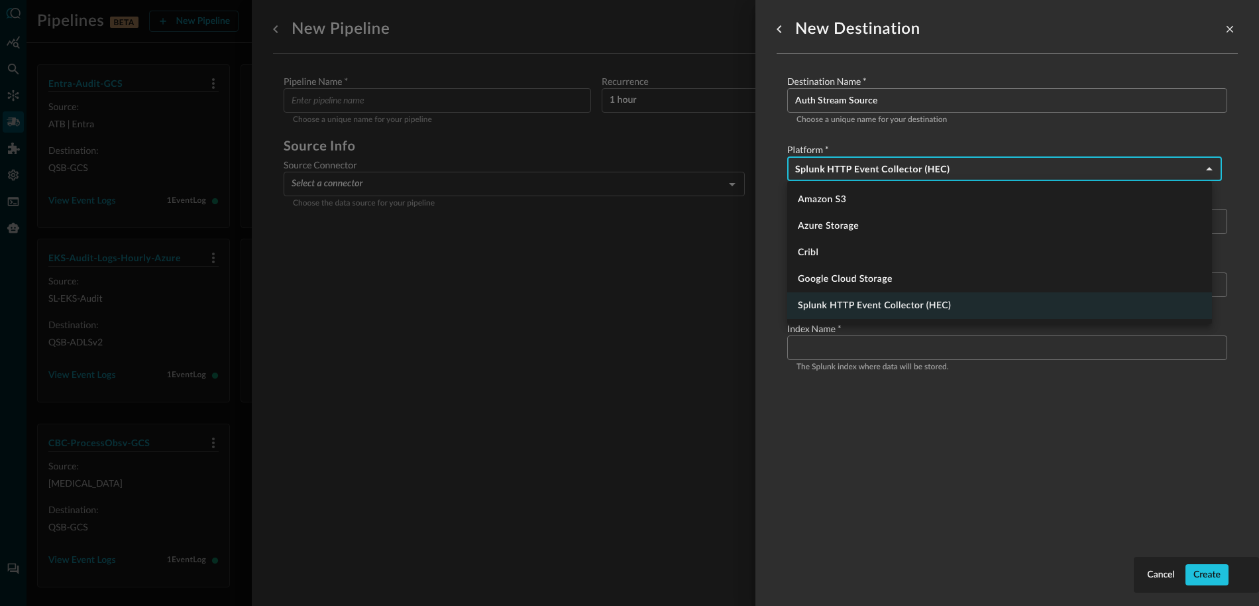
click at [867, 172] on body "Pipelines BETA New Pipeline Manage Destinations ( 5 ) Help Logout JR Entra-Audi…" at bounding box center [629, 303] width 1259 height 606
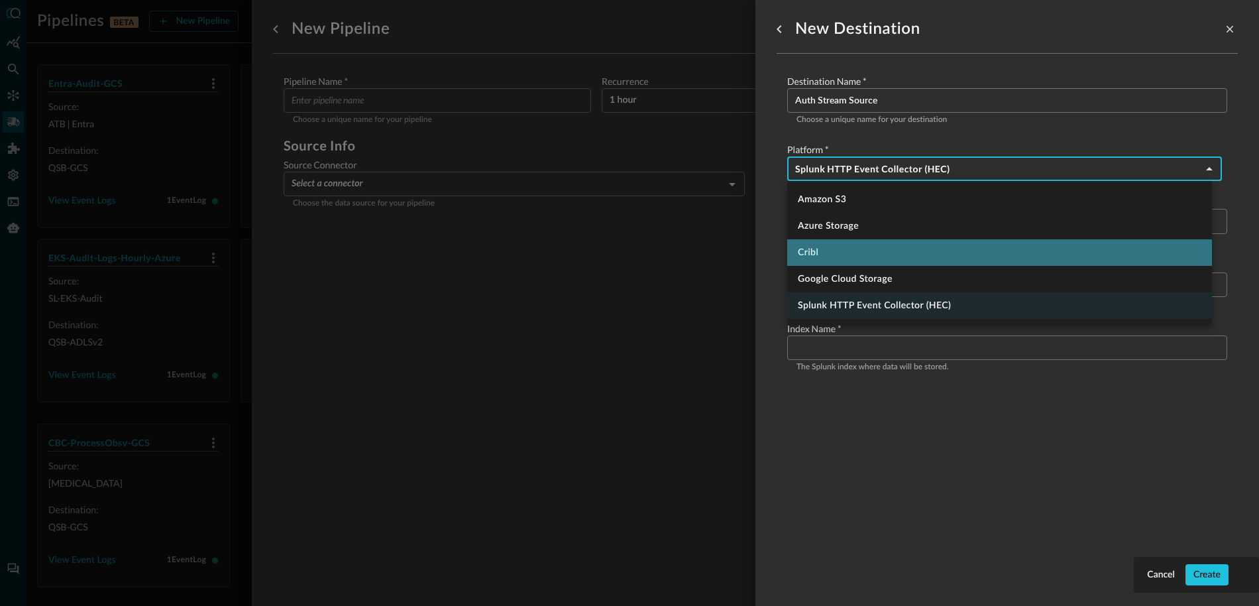
click at [860, 260] on li "Cribl" at bounding box center [999, 252] width 425 height 27
type input "cribl"
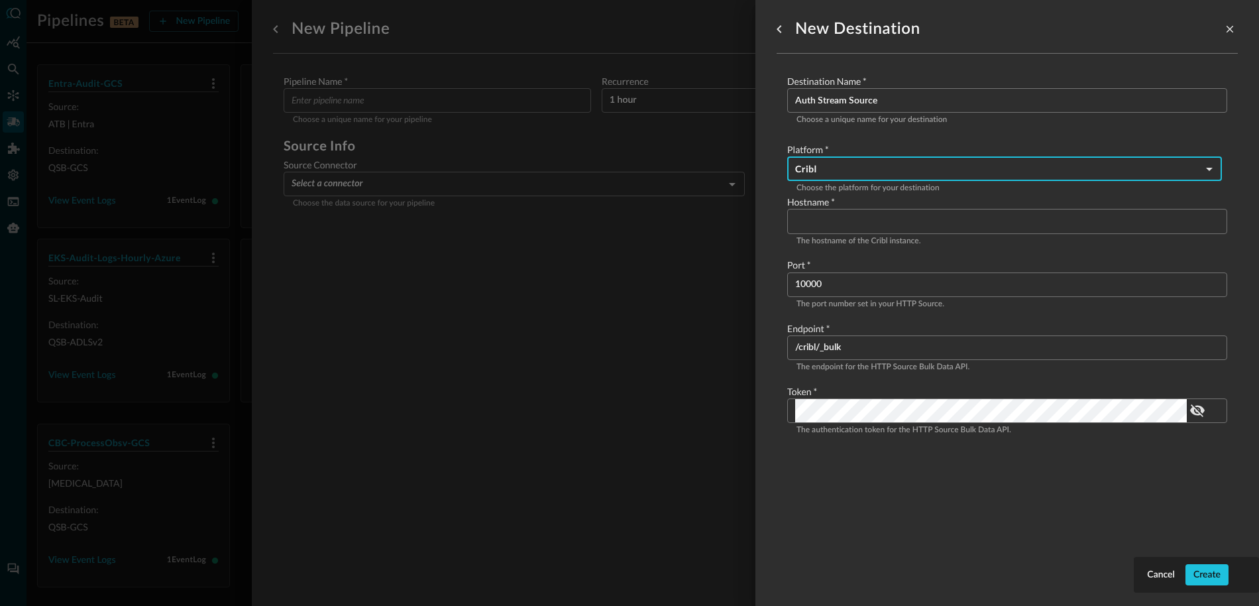
click at [772, 168] on div "Cancel Create New Destination Destination Name   * Auth Stream Source ​ Choose …" at bounding box center [1007, 303] width 504 height 606
click at [866, 220] on input "Configure pipeline destination" at bounding box center [1011, 221] width 432 height 25
paste input "[DOMAIN_NAME]"
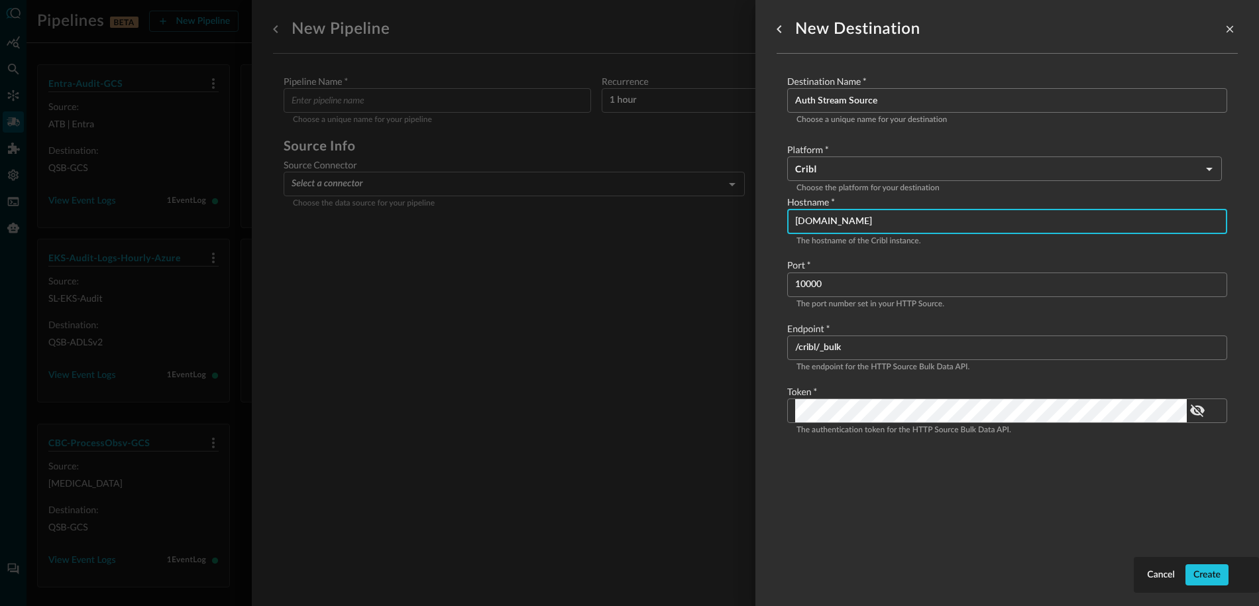
drag, startPoint x: 826, startPoint y: 223, endPoint x: 877, endPoint y: 222, distance: 51.0
click at [877, 222] on input "[DOMAIN_NAME]" at bounding box center [1011, 221] width 432 height 25
click at [872, 222] on input "[DOMAIN_NAME]" at bounding box center [1011, 221] width 432 height 25
drag, startPoint x: 847, startPoint y: 225, endPoint x: 893, endPoint y: 223, distance: 45.7
click at [893, 223] on input "[DOMAIN_NAME]" at bounding box center [1011, 221] width 432 height 25
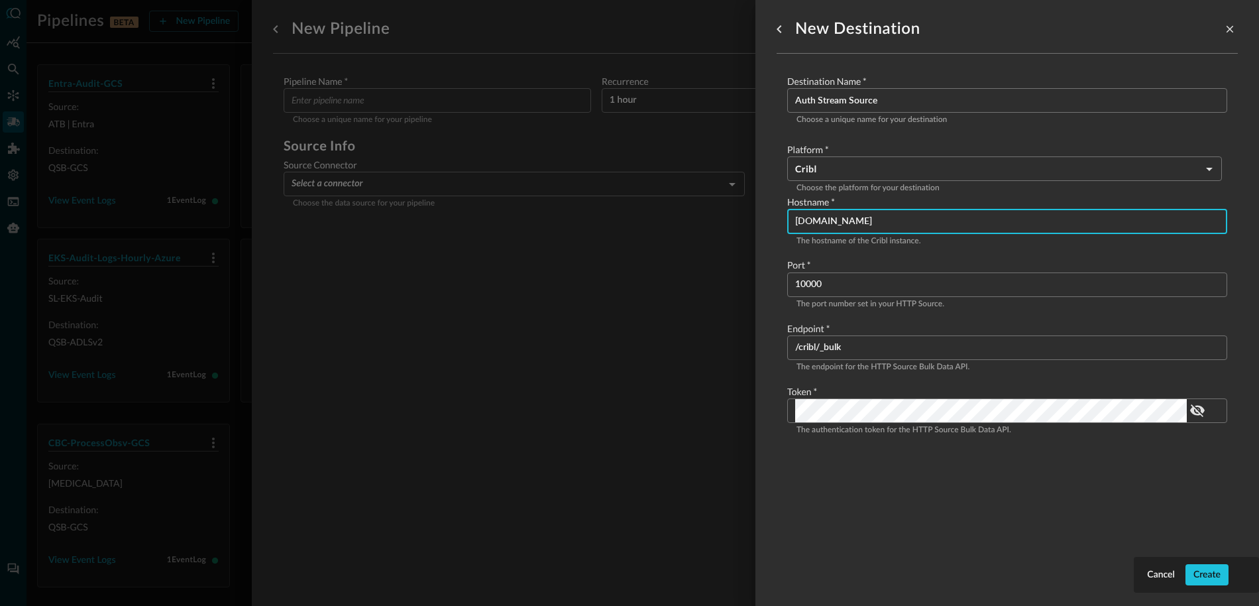
type input "[DOMAIN_NAME]"
click at [722, 286] on div at bounding box center [629, 303] width 1259 height 606
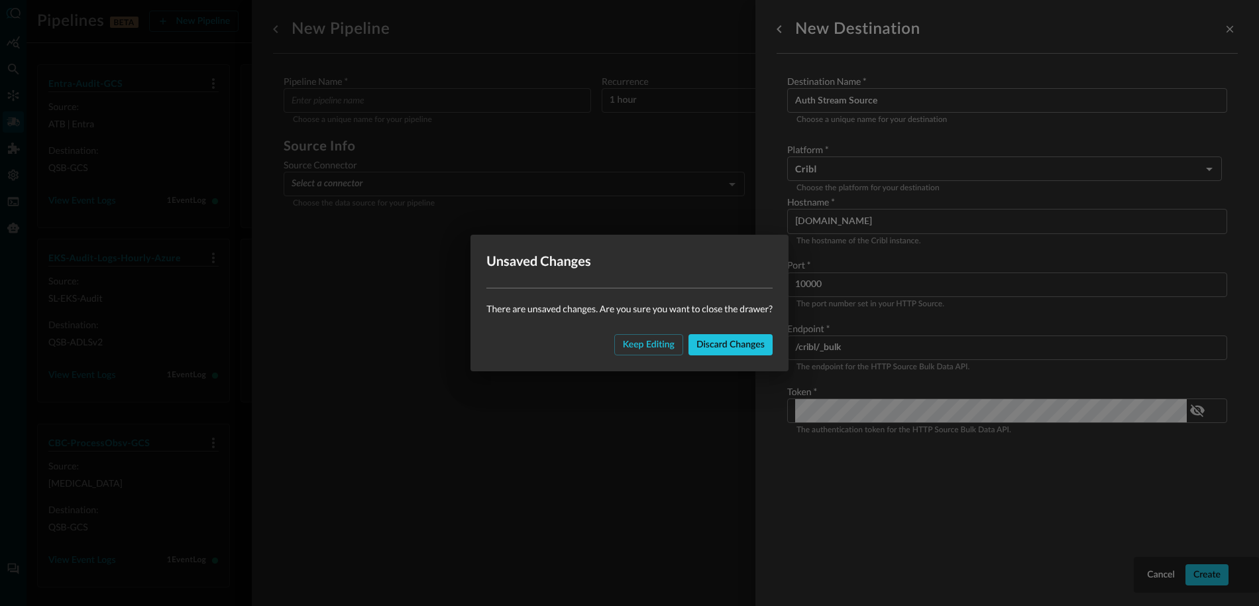
click at [652, 333] on div "Keep editing Discard changes" at bounding box center [629, 350] width 318 height 42
click at [652, 337] on div "Keep editing" at bounding box center [649, 345] width 52 height 17
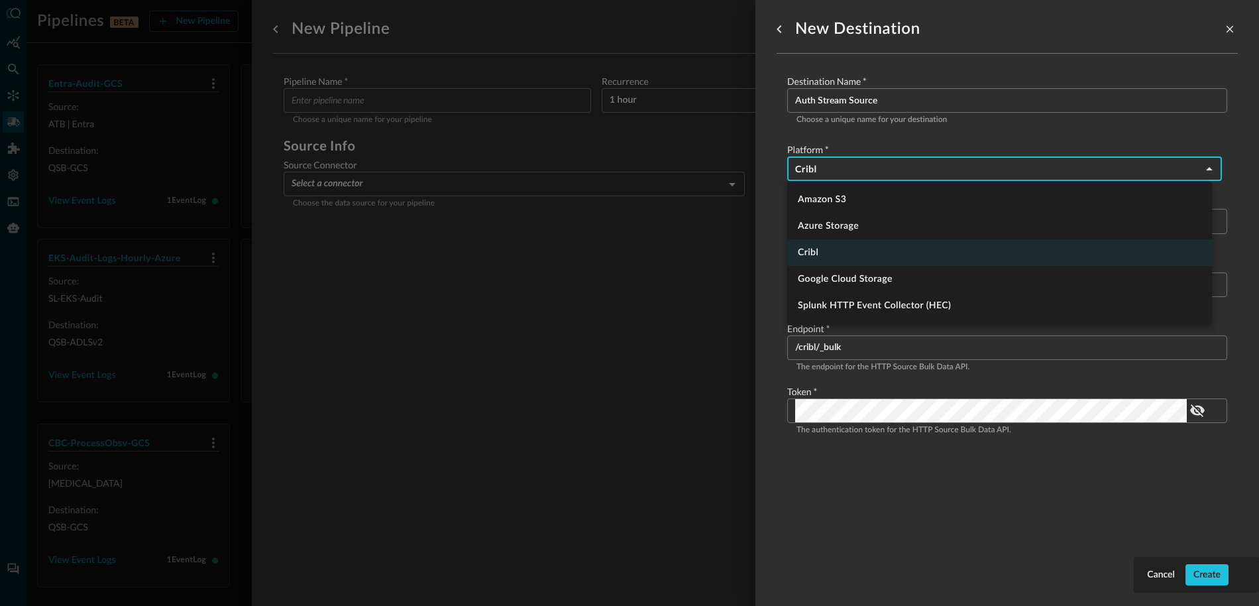
click at [849, 172] on body "Pipelines BETA New Pipeline Manage Destinations ( 5 ) Help Logout JR Entra-Audi…" at bounding box center [629, 303] width 1259 height 606
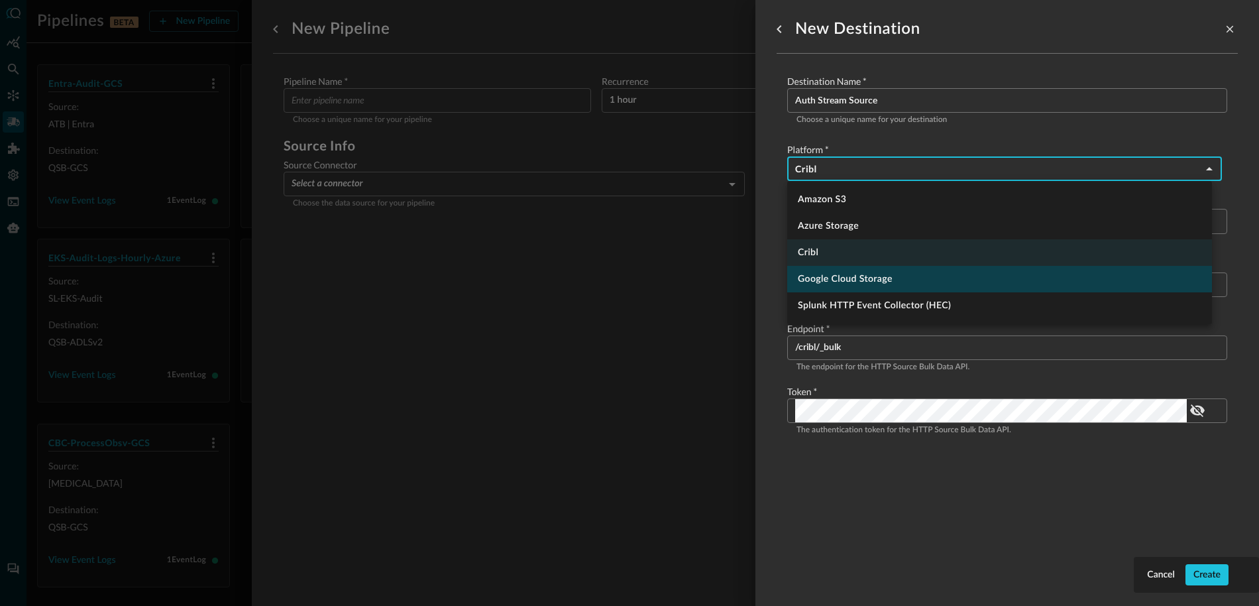
click at [868, 282] on li "Google Cloud Storage" at bounding box center [999, 279] width 425 height 27
type input "google_cloud_storage"
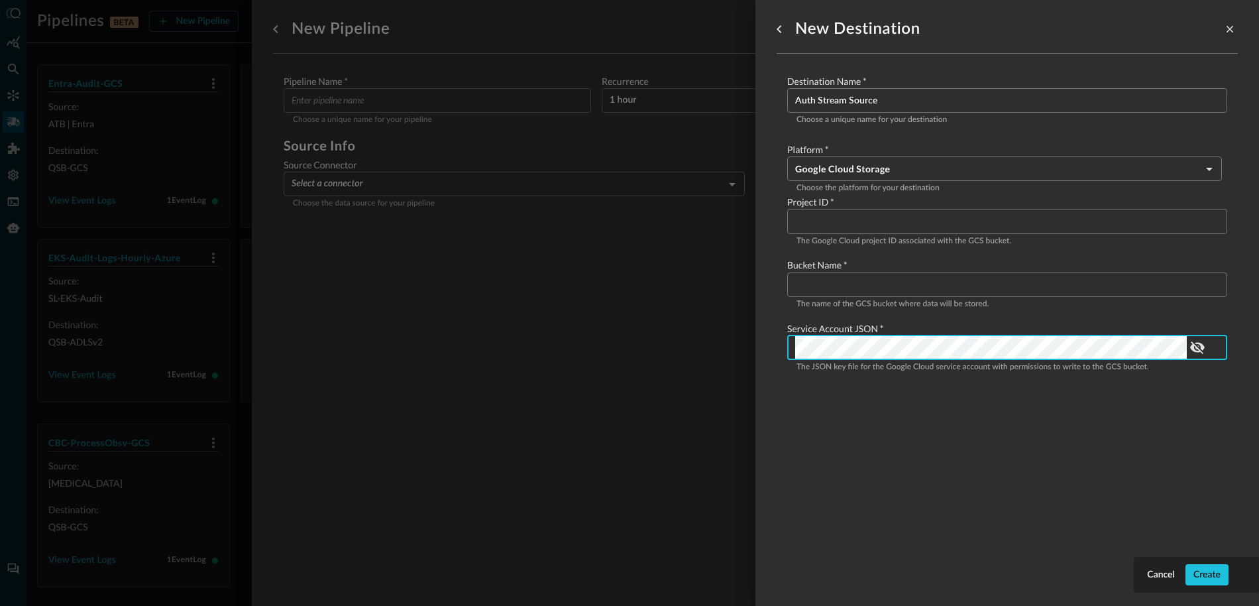
scroll to position [0, 121]
click at [879, 225] on input "Configure pipeline destination" at bounding box center [1011, 221] width 432 height 25
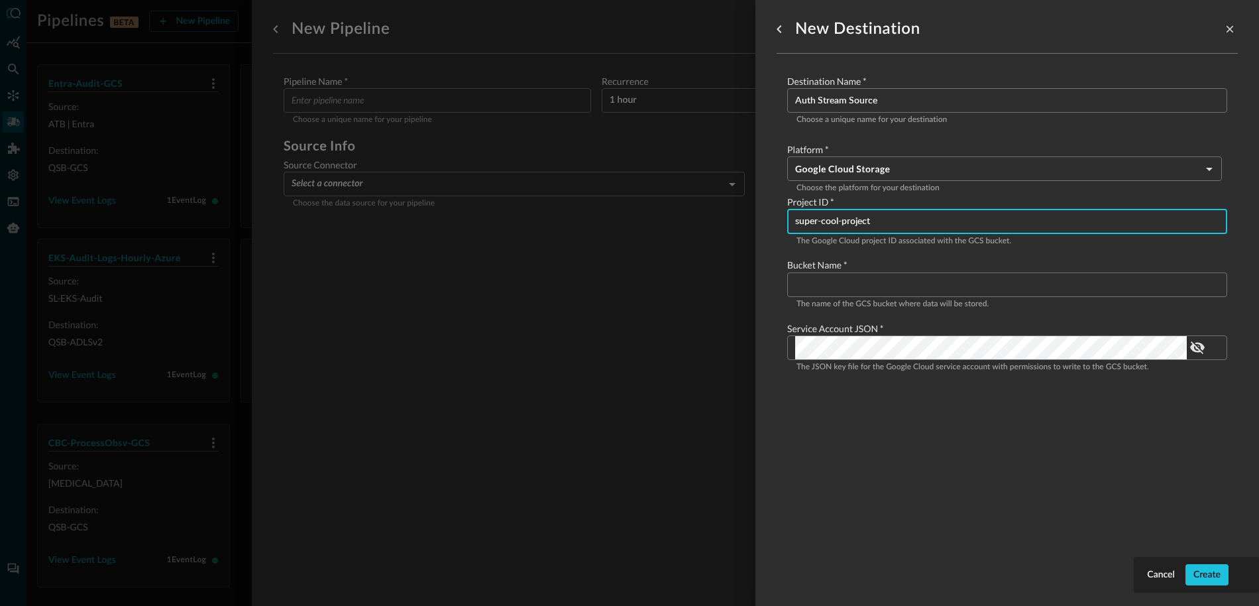
type input "super-cool-project"
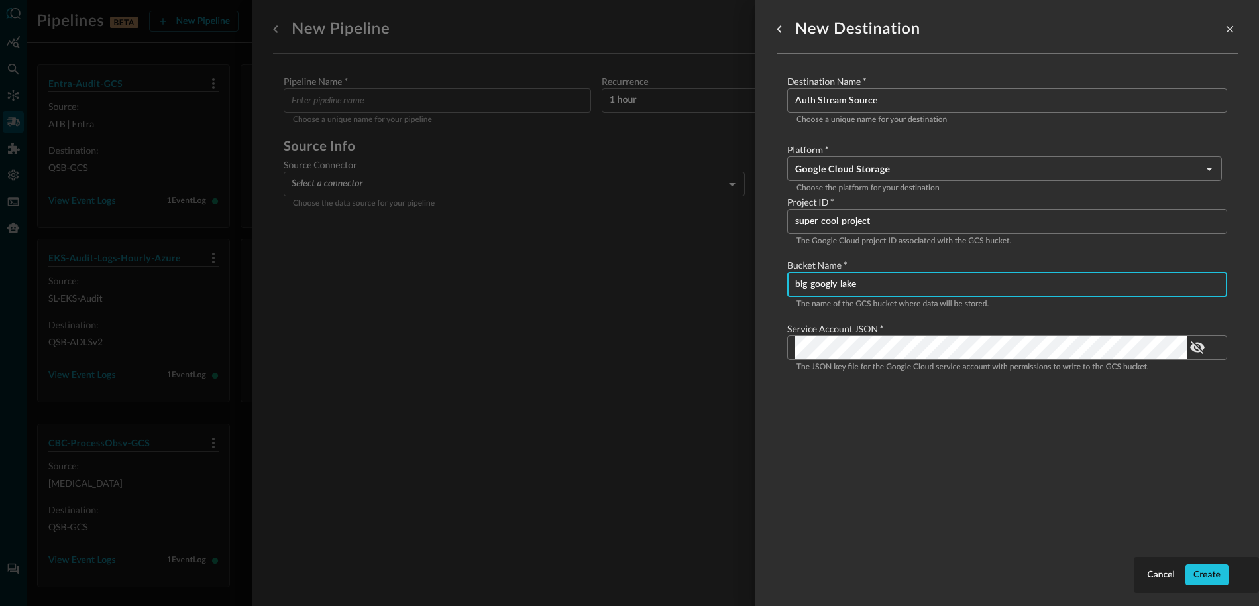
type input "big-googly-lake"
click at [875, 107] on input "Auth Stream Source" at bounding box center [1011, 100] width 432 height 25
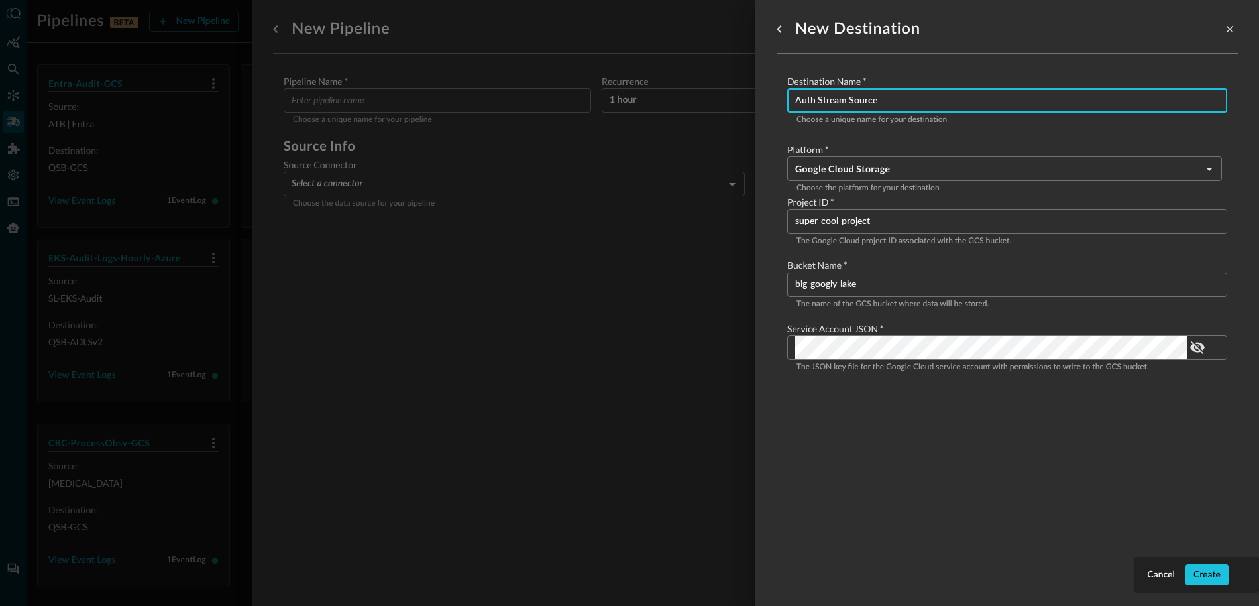
click at [875, 107] on input "Auth Stream Source" at bounding box center [1011, 100] width 432 height 25
type input "Google Datalakehouse"
click at [900, 415] on div "New Destination Destination Name   * Google Datalakehouse ​ Choose a unique nam…" at bounding box center [1006, 295] width 461 height 590
